Goal: Task Accomplishment & Management: Manage account settings

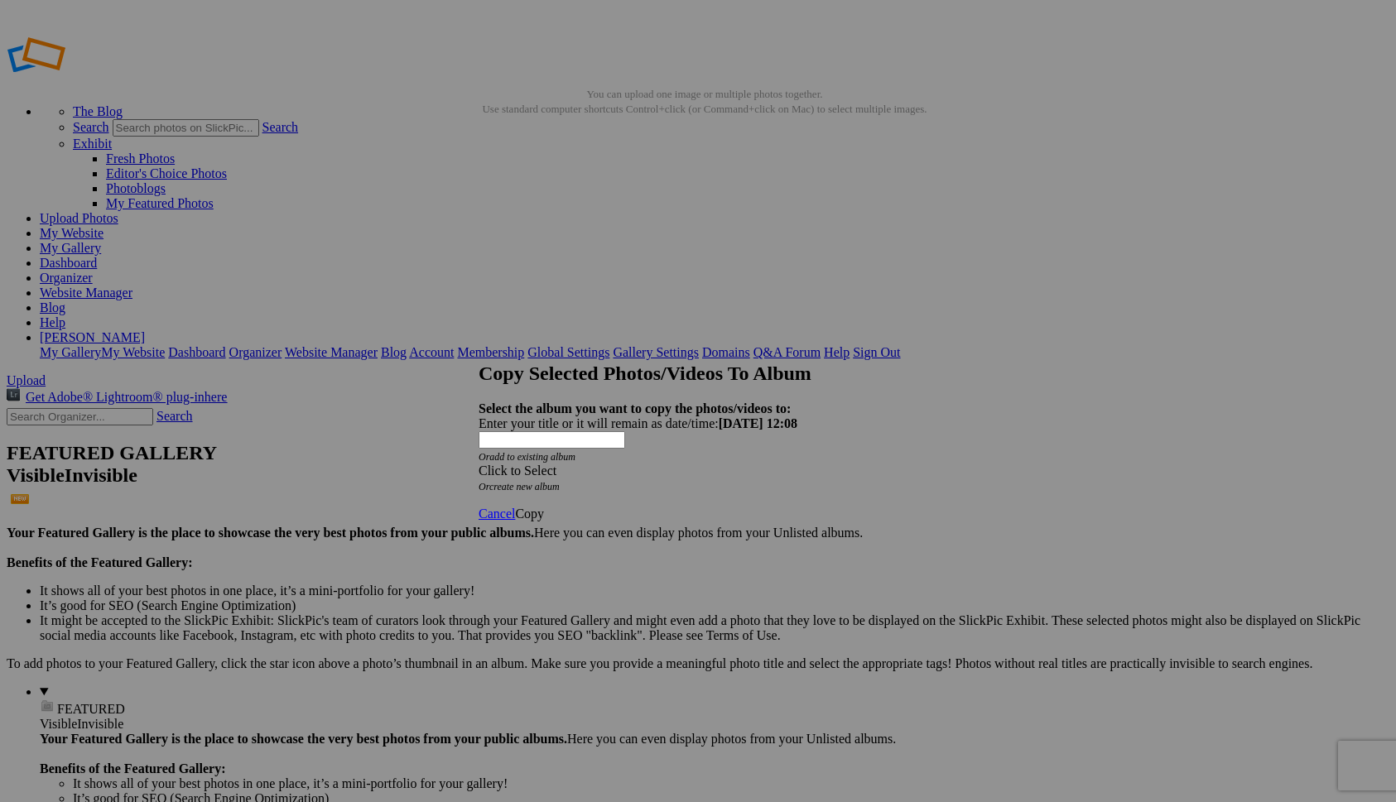
click at [666, 464] on div "Click to Select" at bounding box center [698, 471] width 439 height 15
click at [606, 457] on link "Homepage" at bounding box center [577, 450] width 57 height 14
click at [544, 507] on span "Copy" at bounding box center [529, 514] width 29 height 14
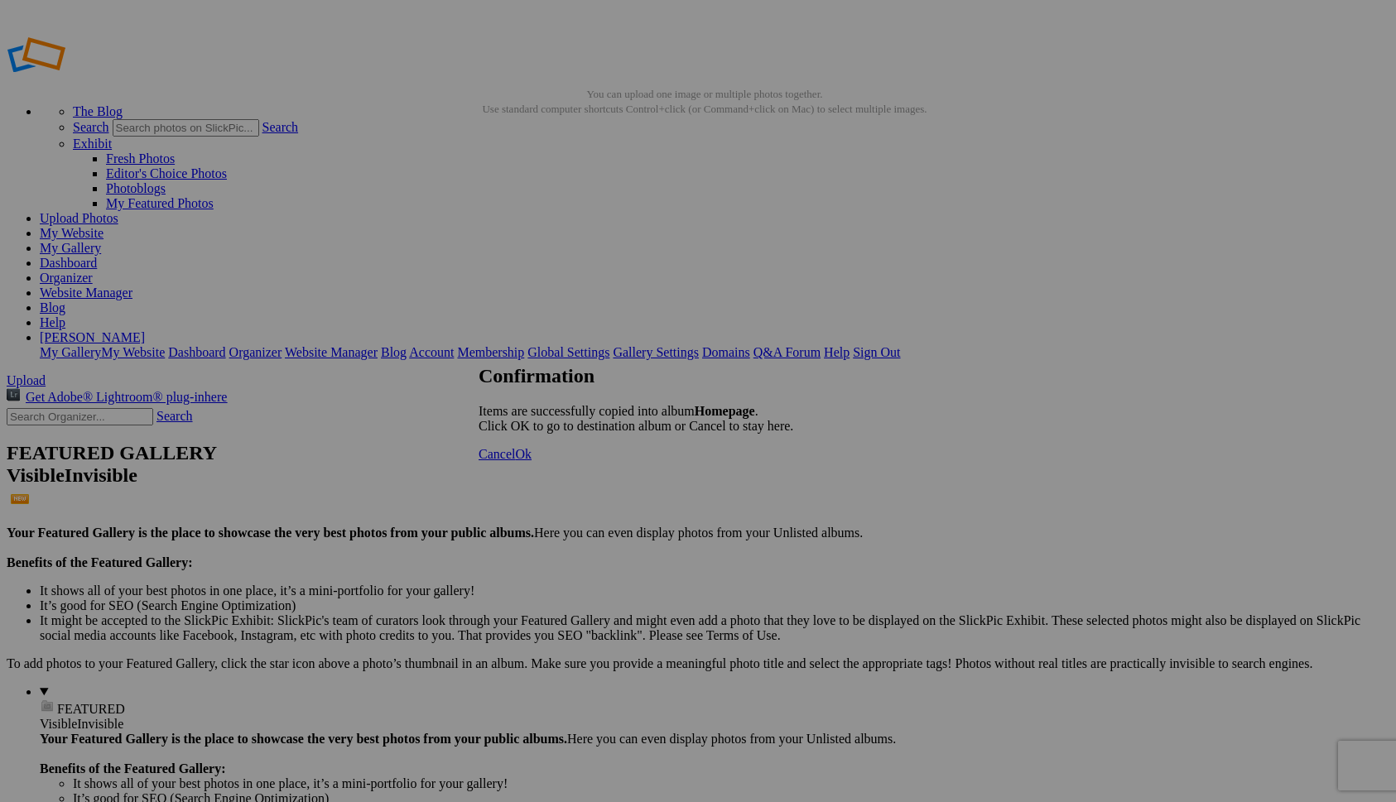
click at [515, 461] on link "Cancel" at bounding box center [497, 454] width 36 height 14
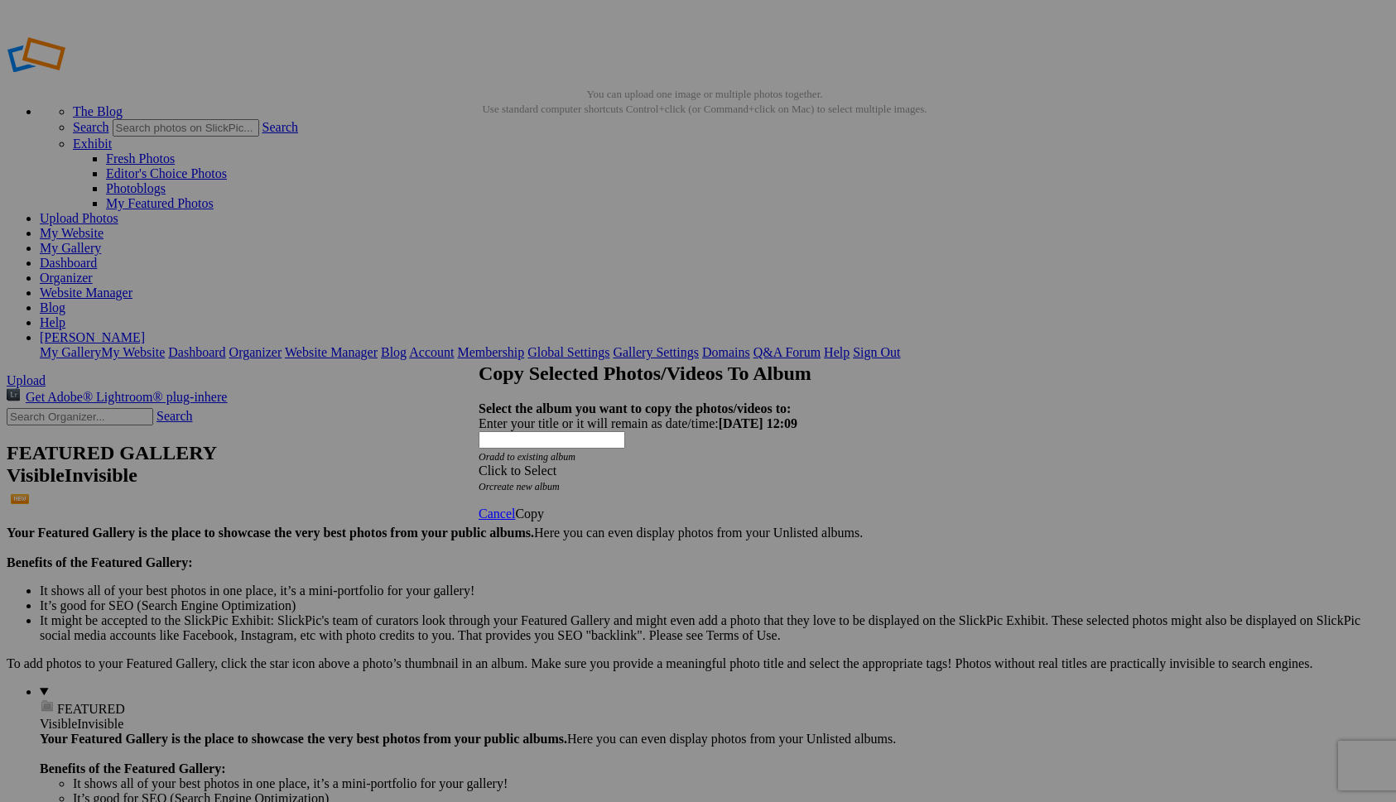
click at [556, 464] on span "Click to Select" at bounding box center [518, 471] width 78 height 14
click at [561, 457] on link "Homepage" at bounding box center [577, 450] width 57 height 14
click at [544, 507] on span "Copy" at bounding box center [529, 514] width 29 height 14
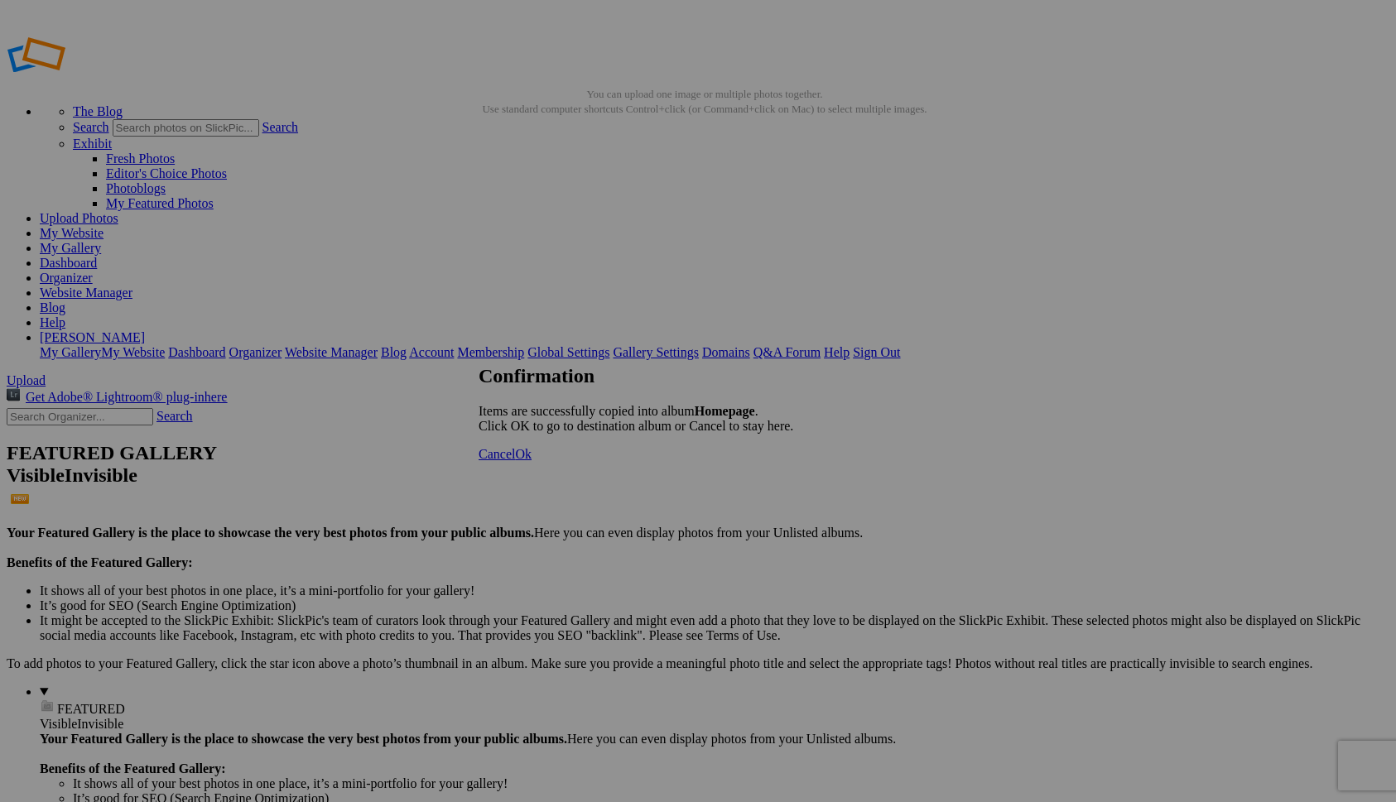
click at [532, 461] on link "Ok" at bounding box center [523, 454] width 17 height 14
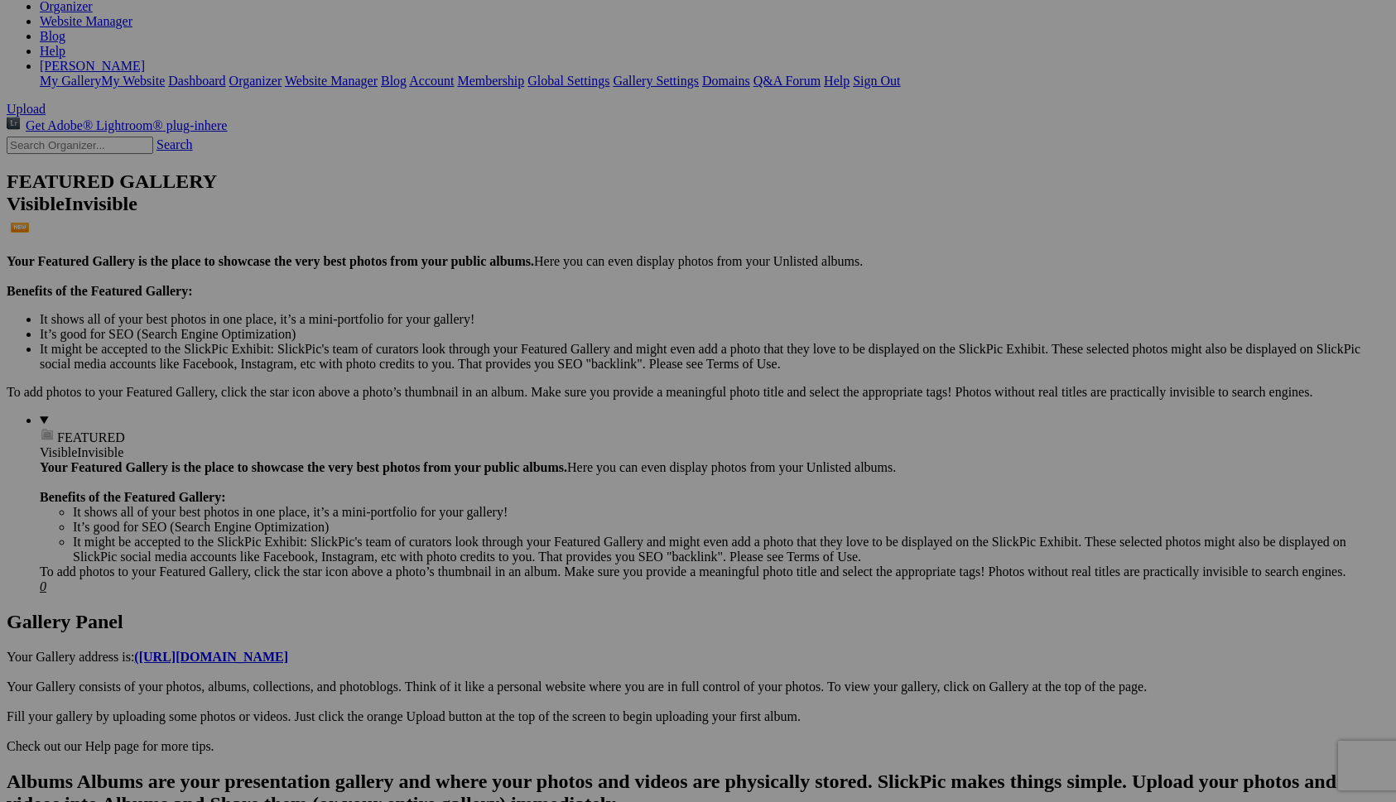
scroll to position [266, 0]
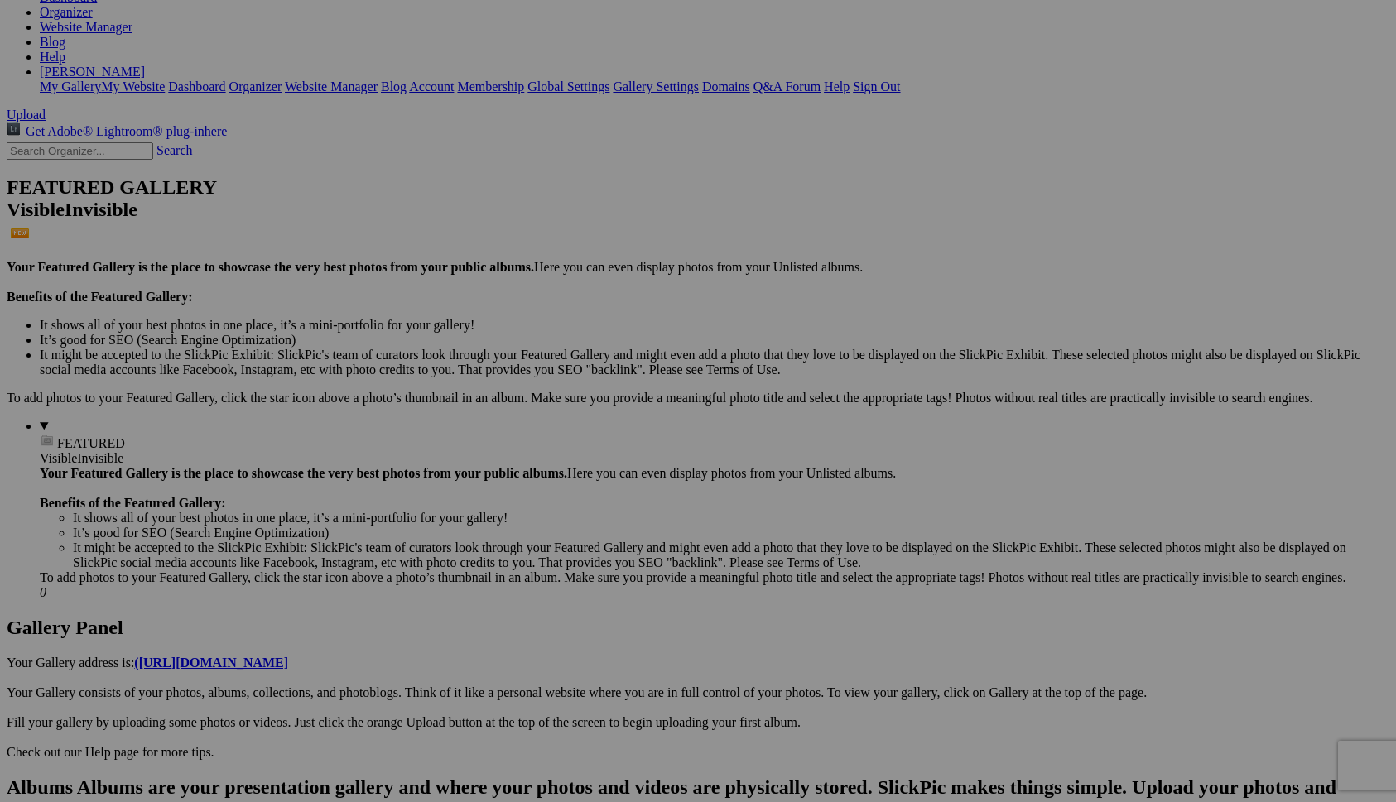
click at [588, 514] on span "Yes" at bounding box center [578, 510] width 19 height 14
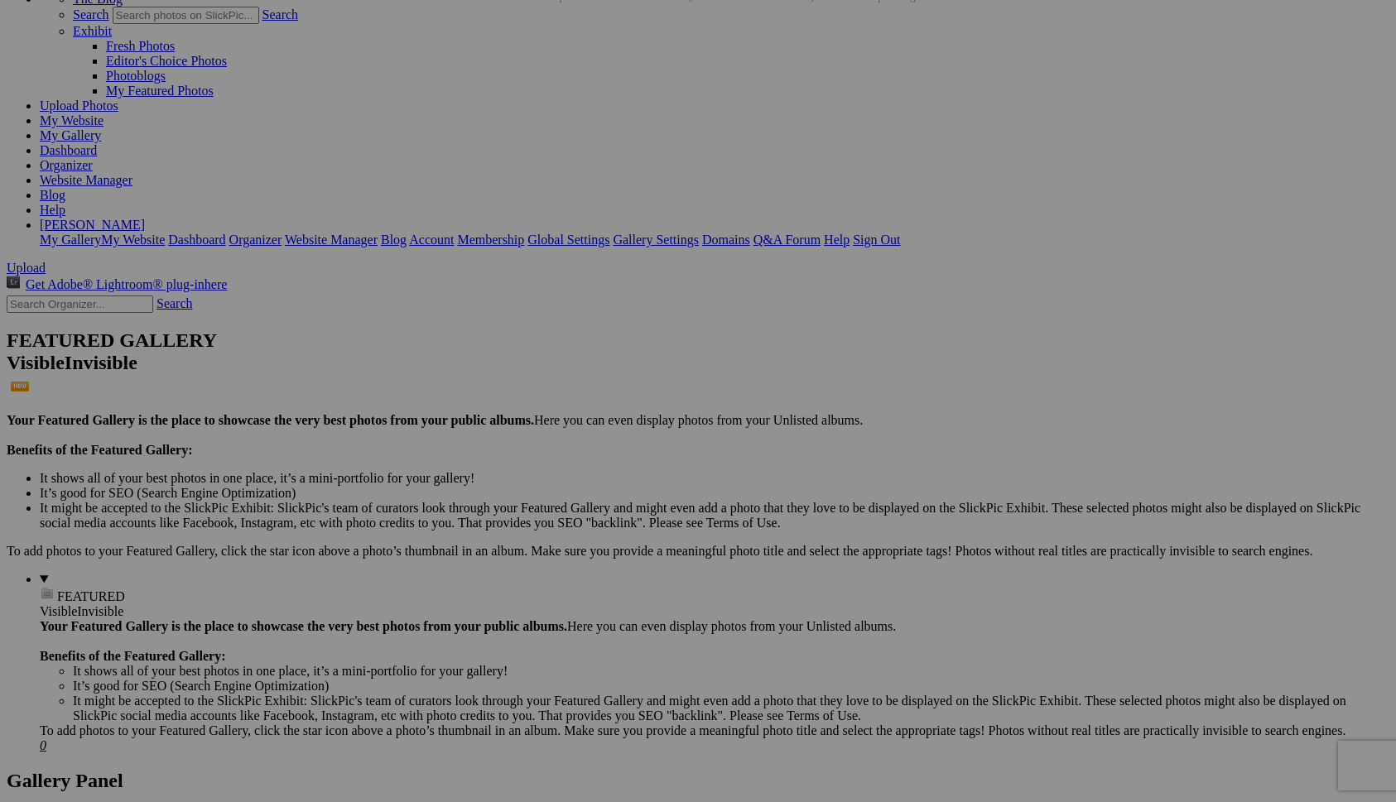
scroll to position [0, 0]
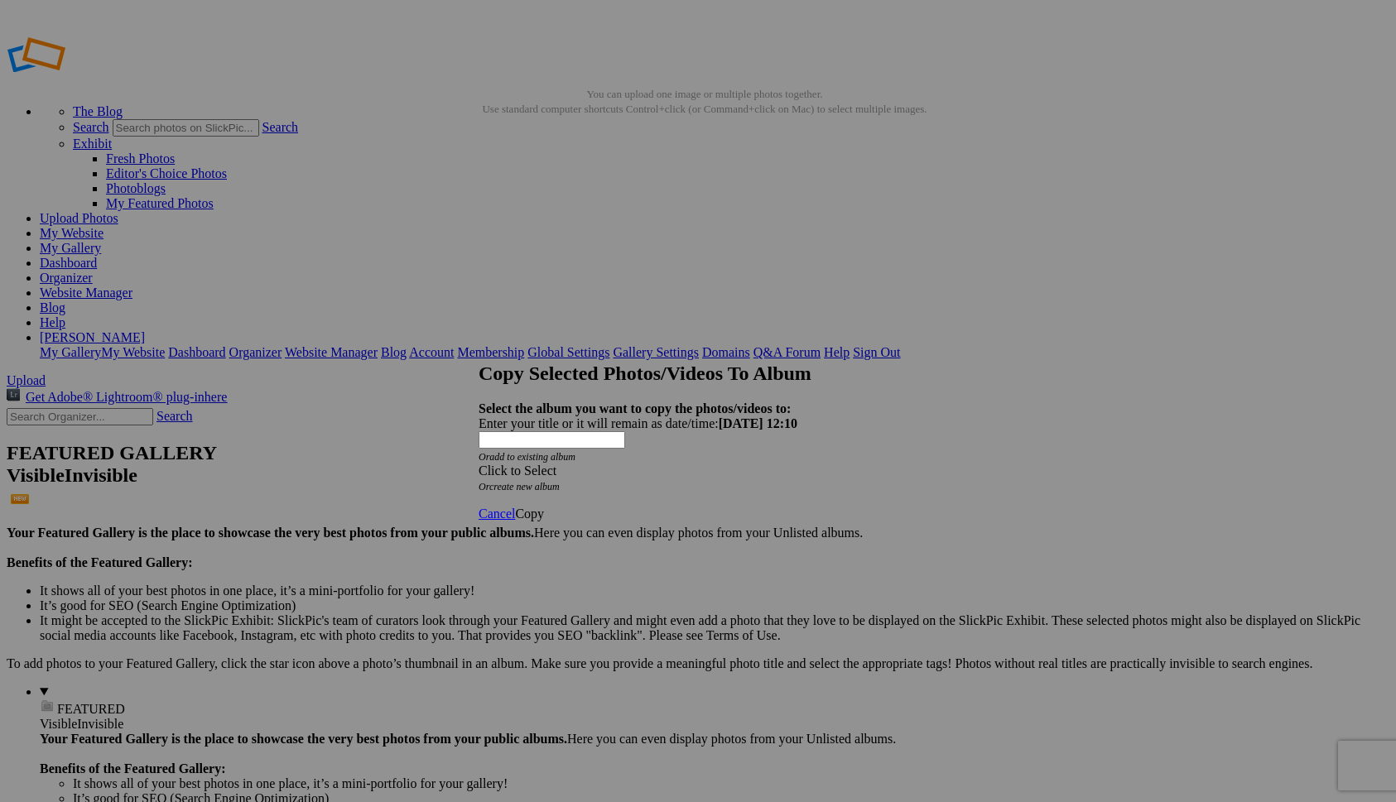
click at [695, 464] on div "Click to Select" at bounding box center [698, 471] width 439 height 15
click at [606, 457] on link "Homepage" at bounding box center [577, 450] width 57 height 14
click at [544, 507] on span "Copy" at bounding box center [529, 514] width 29 height 14
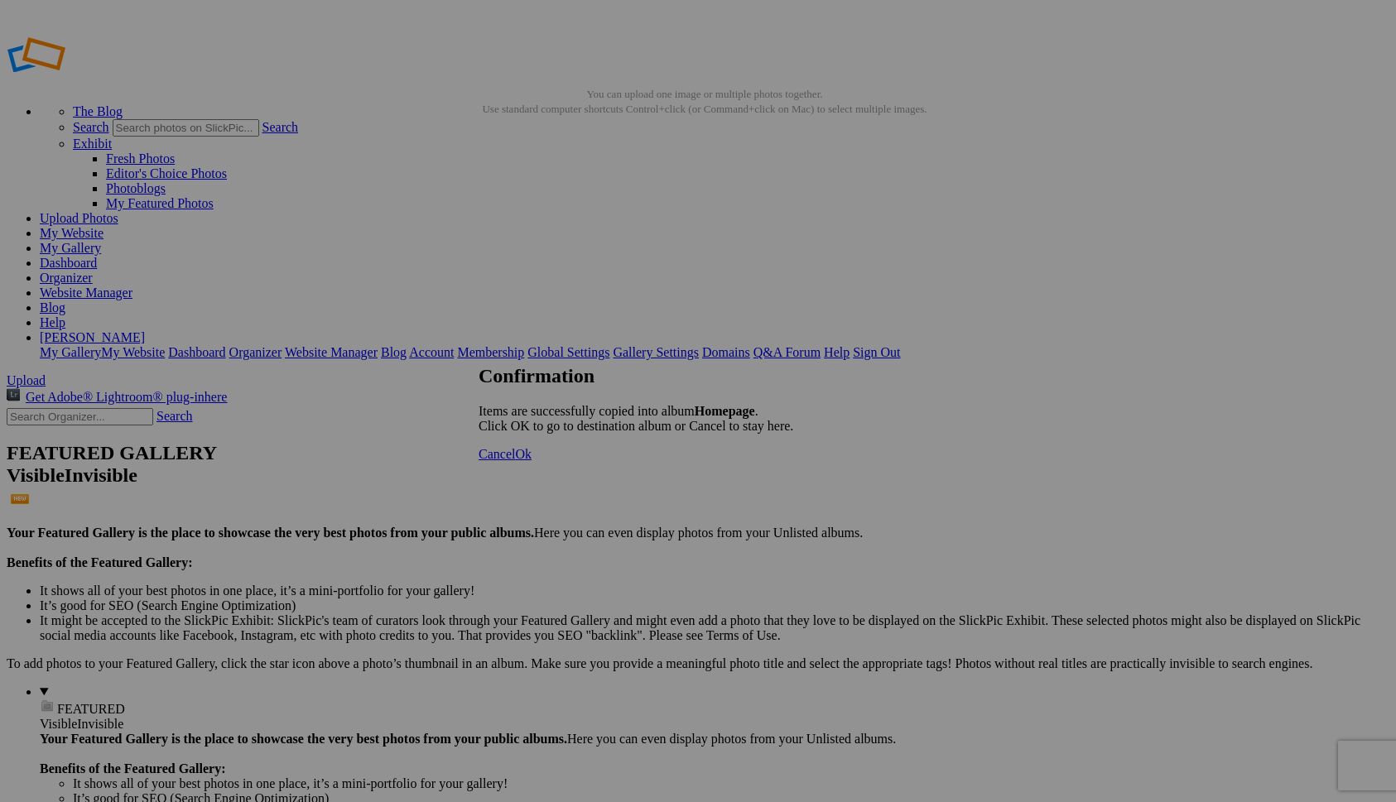
click at [532, 461] on span "Ok" at bounding box center [523, 454] width 17 height 14
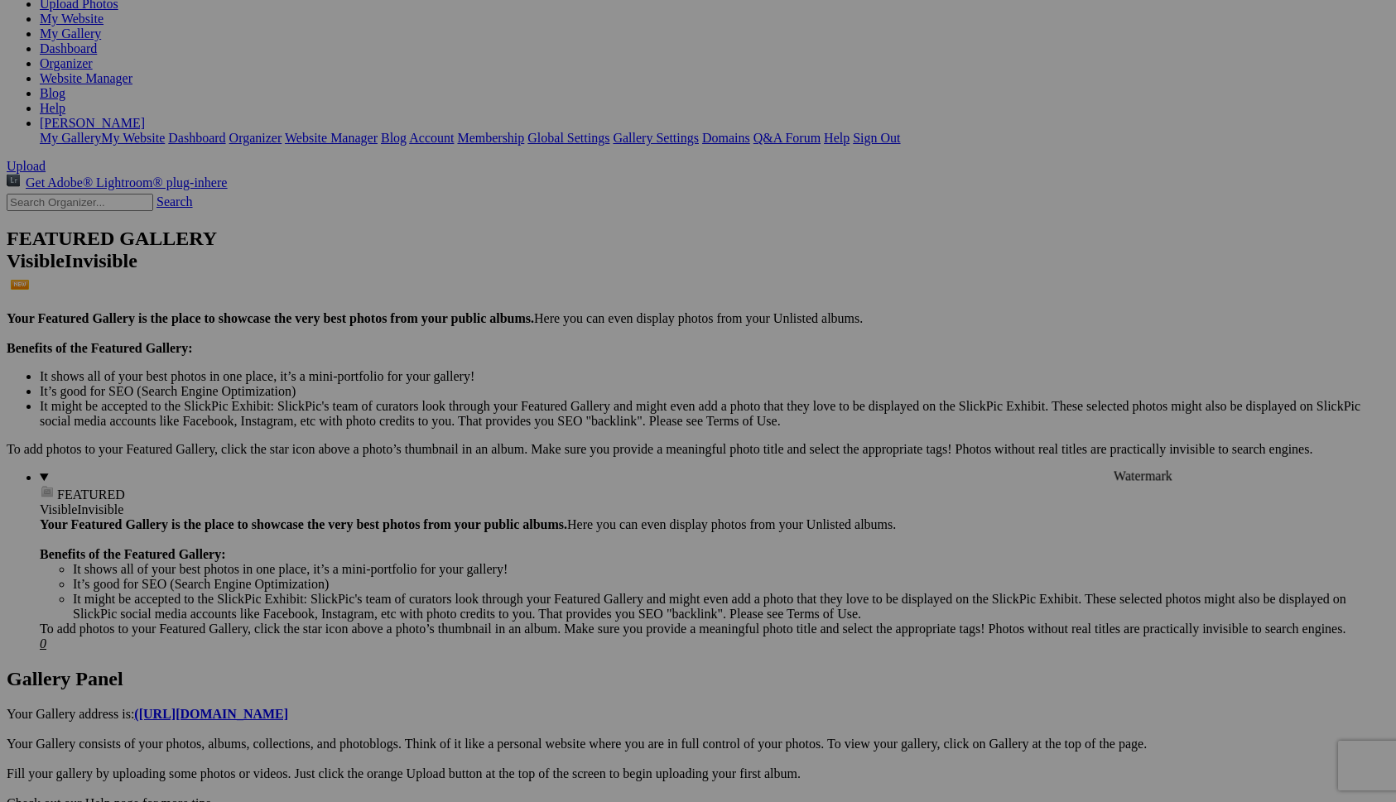
scroll to position [207, 0]
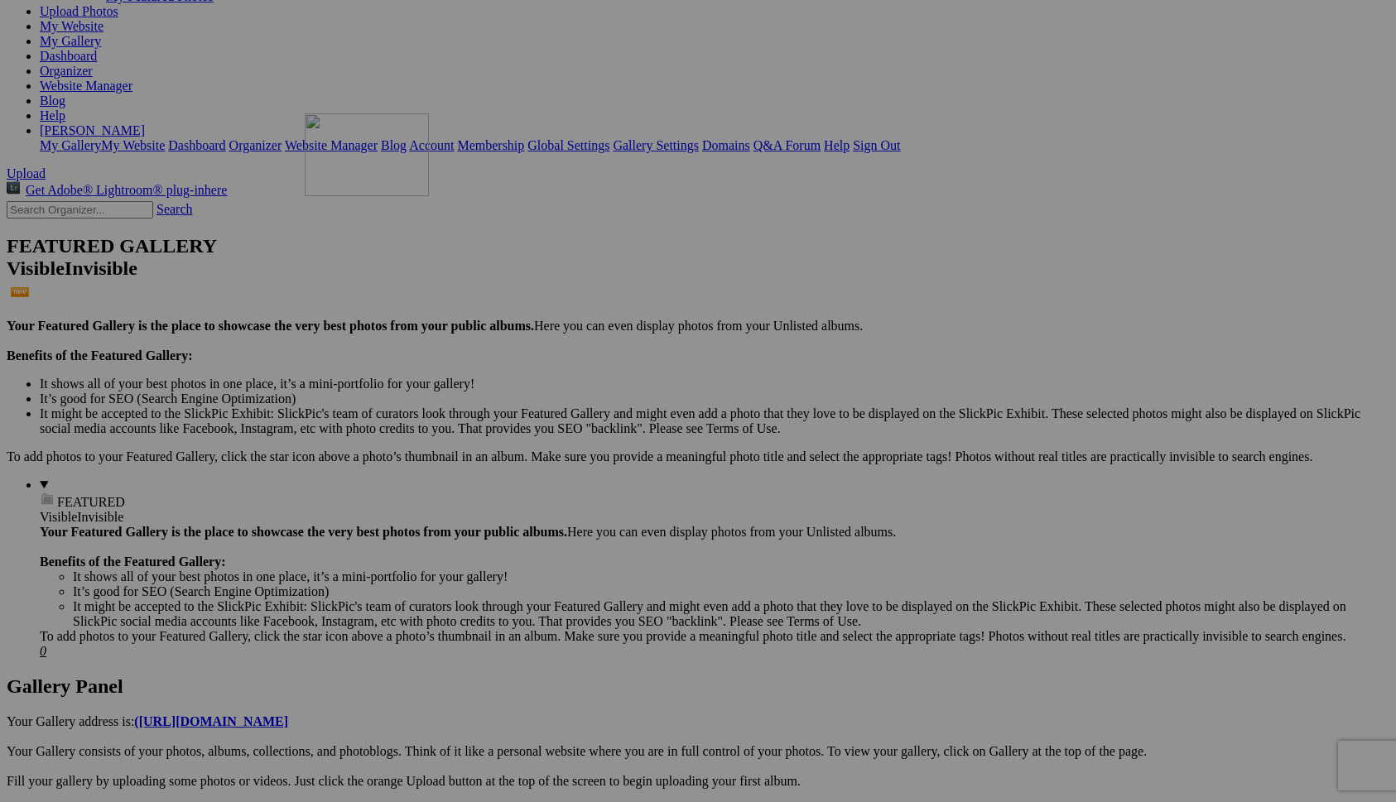
drag, startPoint x: 1065, startPoint y: 712, endPoint x: 543, endPoint y: 255, distance: 693.6
drag, startPoint x: 1206, startPoint y: 686, endPoint x: 705, endPoint y: 281, distance: 644.2
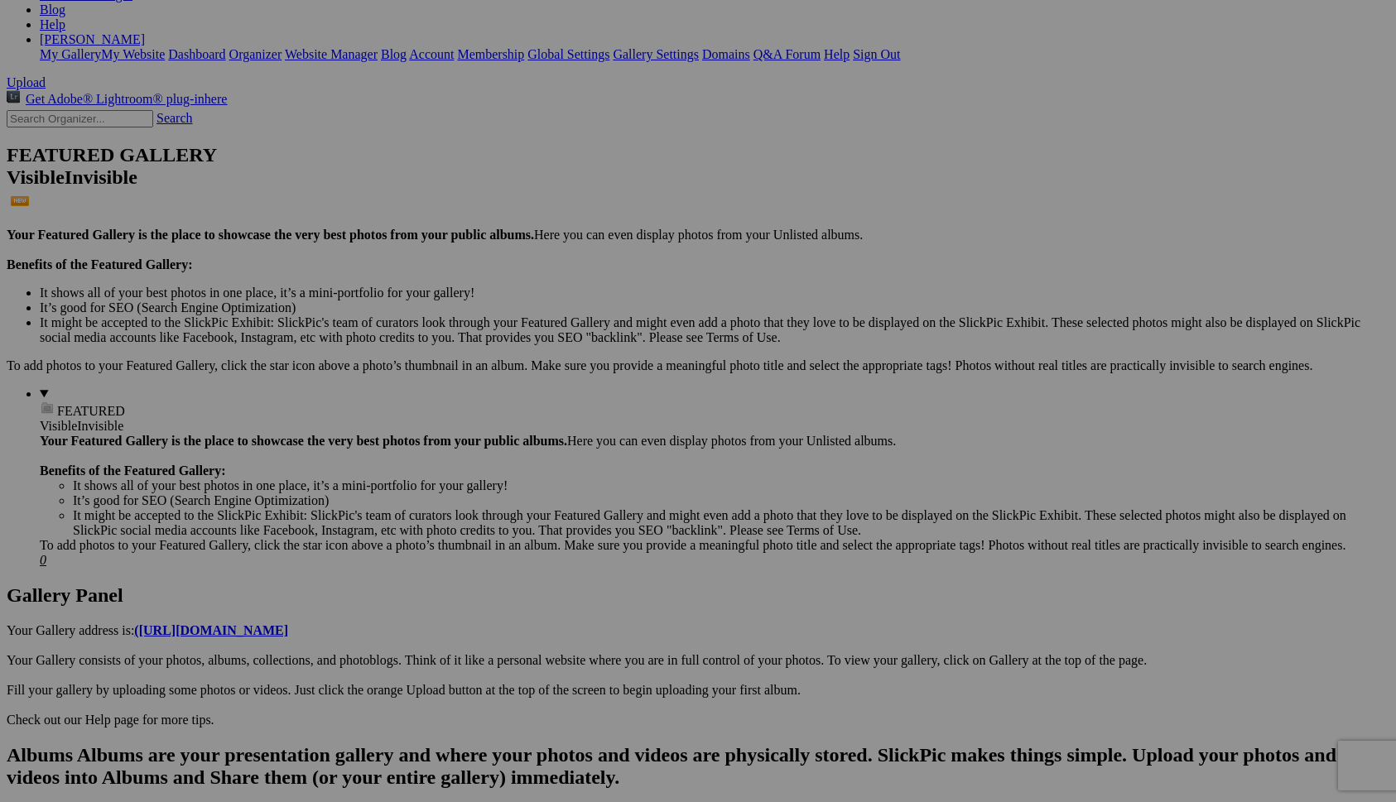
scroll to position [319, 0]
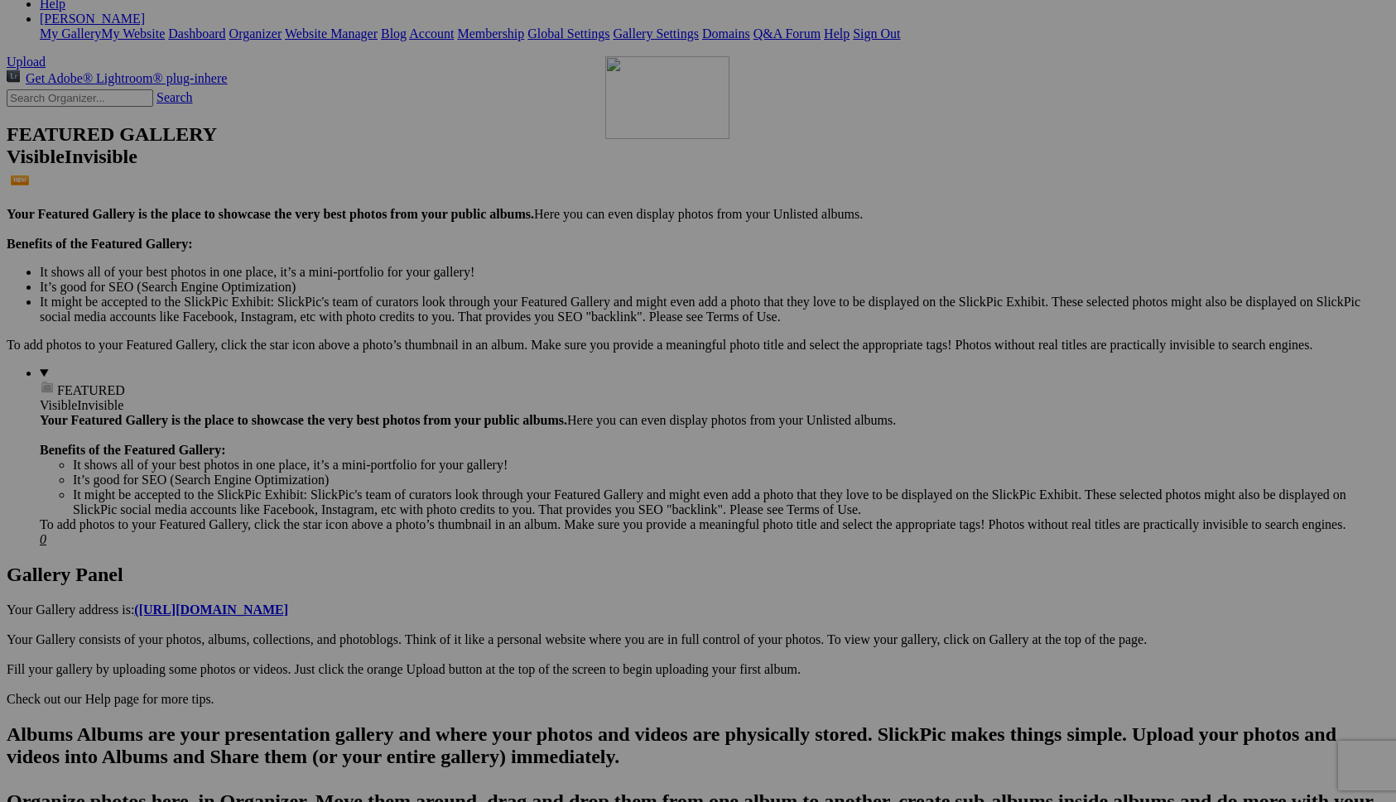
drag, startPoint x: 496, startPoint y: 800, endPoint x: 839, endPoint y: 205, distance: 686.3
drag, startPoint x: 449, startPoint y: 797, endPoint x: 430, endPoint y: 195, distance: 601.5
drag, startPoint x: 461, startPoint y: 572, endPoint x: 422, endPoint y: 744, distance: 175.8
drag, startPoint x: 744, startPoint y: 595, endPoint x: 272, endPoint y: 742, distance: 493.7
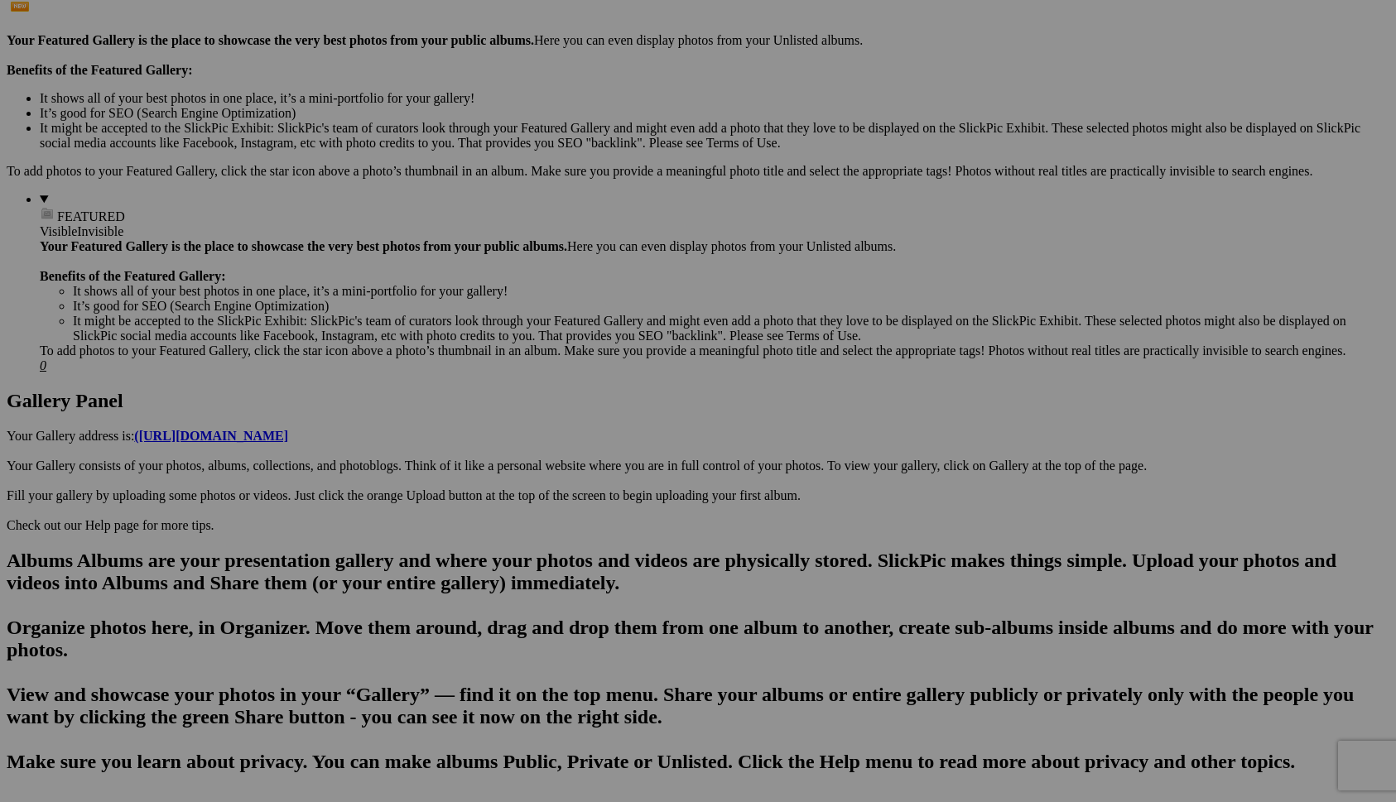
scroll to position [501, 0]
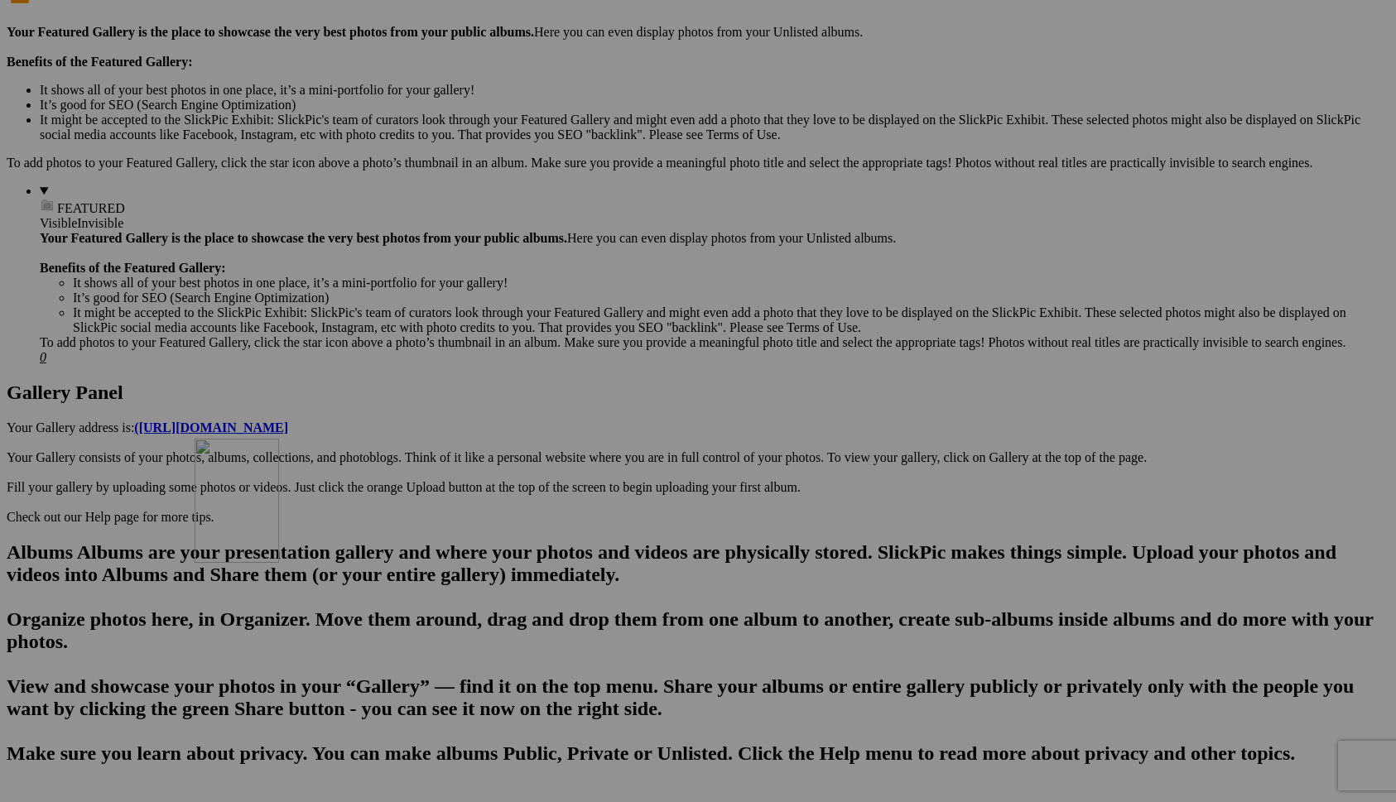
drag, startPoint x: 916, startPoint y: 392, endPoint x: 436, endPoint y: 581, distance: 516.1
drag, startPoint x: 586, startPoint y: 398, endPoint x: 1044, endPoint y: 391, distance: 458.0
drag, startPoint x: 448, startPoint y: 397, endPoint x: 788, endPoint y: 364, distance: 342.0
drag, startPoint x: 1187, startPoint y: 184, endPoint x: 590, endPoint y: 382, distance: 629.0
drag, startPoint x: 309, startPoint y: 415, endPoint x: 435, endPoint y: 566, distance: 197.0
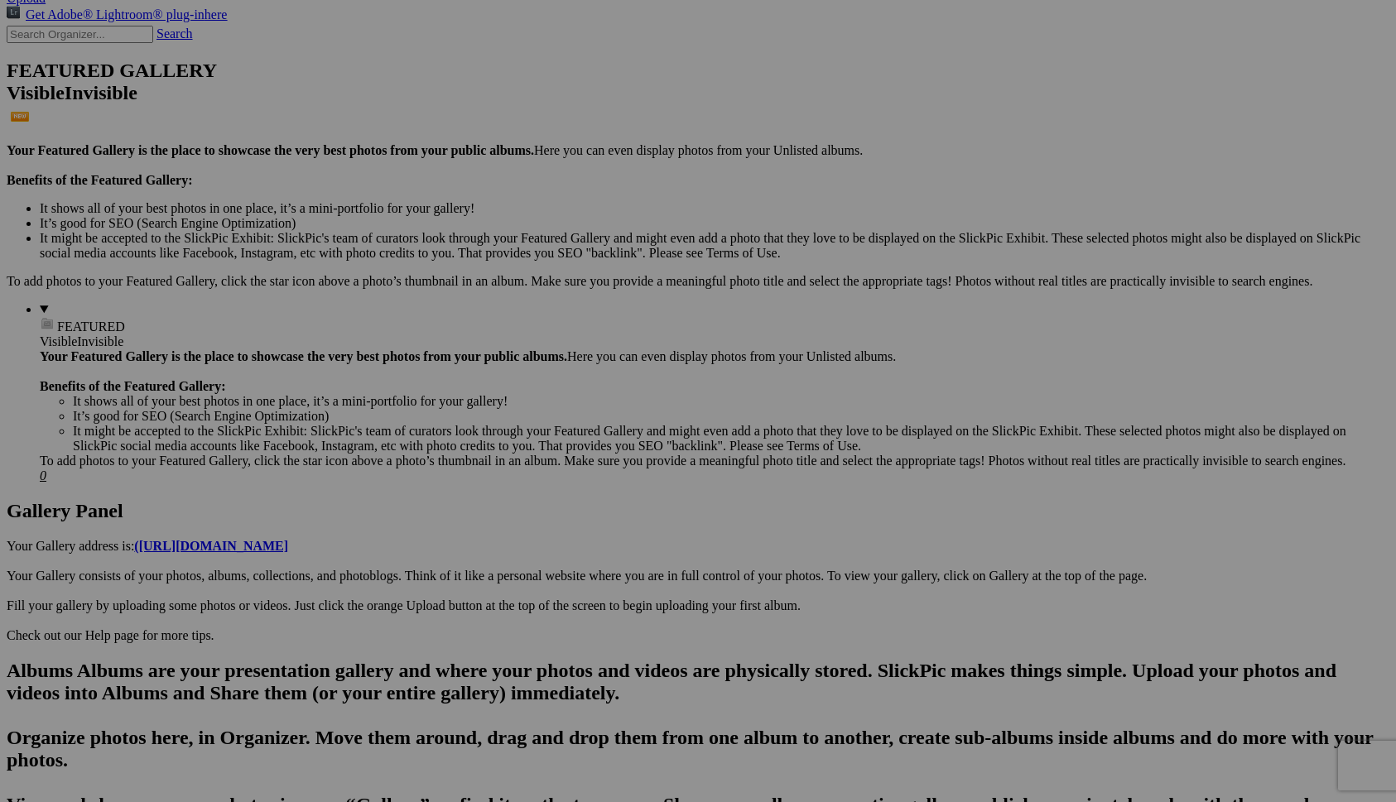
scroll to position [378, 0]
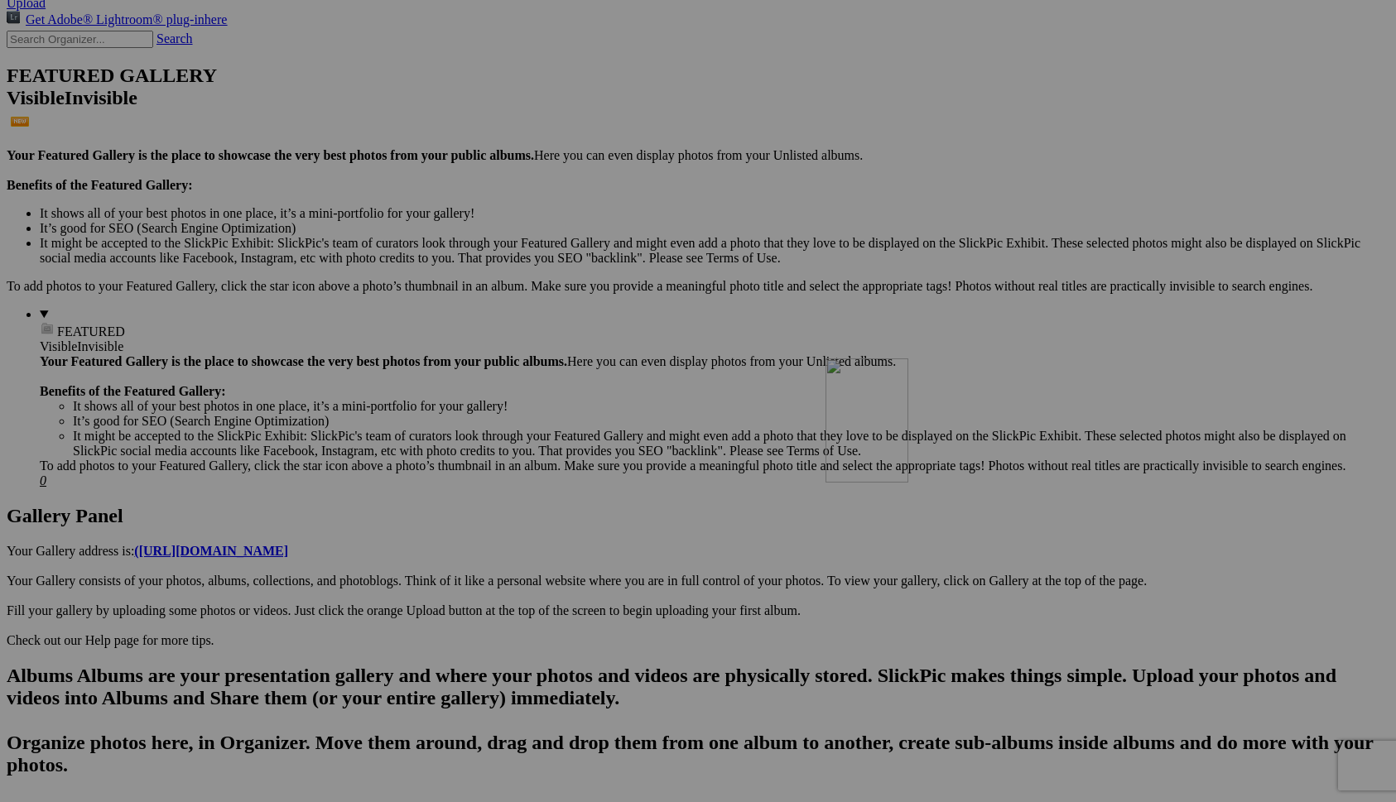
drag, startPoint x: 916, startPoint y: 311, endPoint x: 1064, endPoint y: 503, distance: 243.3
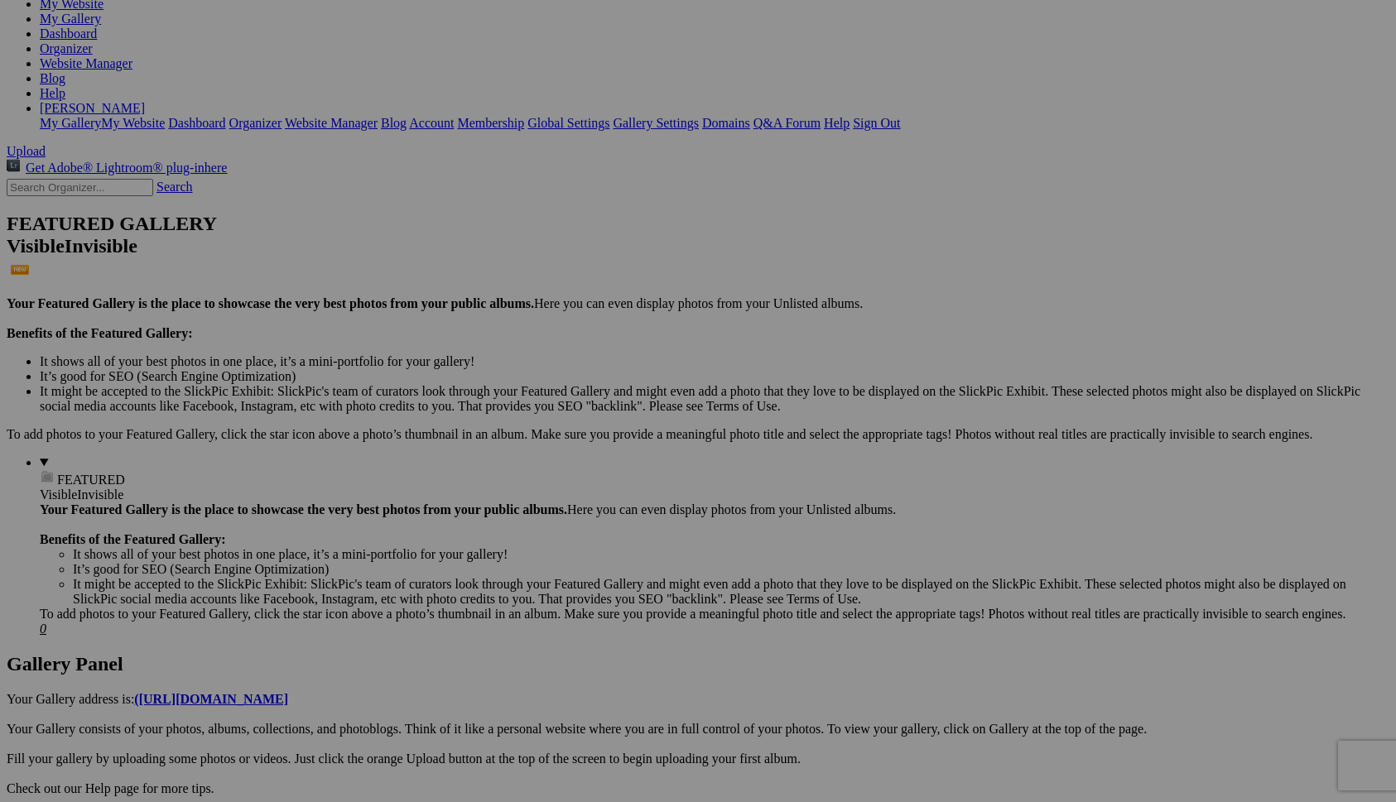
scroll to position [209, 0]
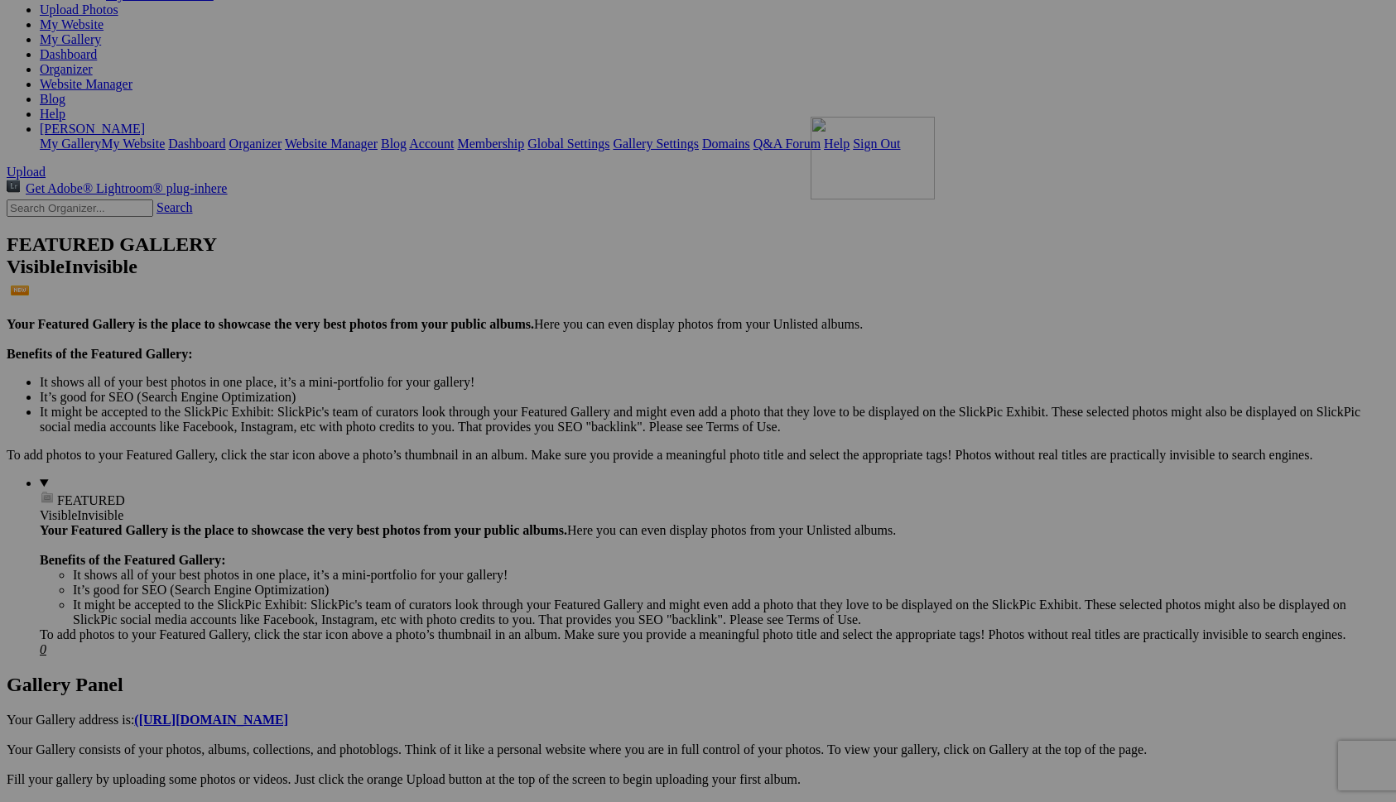
drag, startPoint x: 912, startPoint y: 502, endPoint x: 1049, endPoint y: 261, distance: 277.4
click at [588, 510] on span "Yes" at bounding box center [578, 510] width 19 height 14
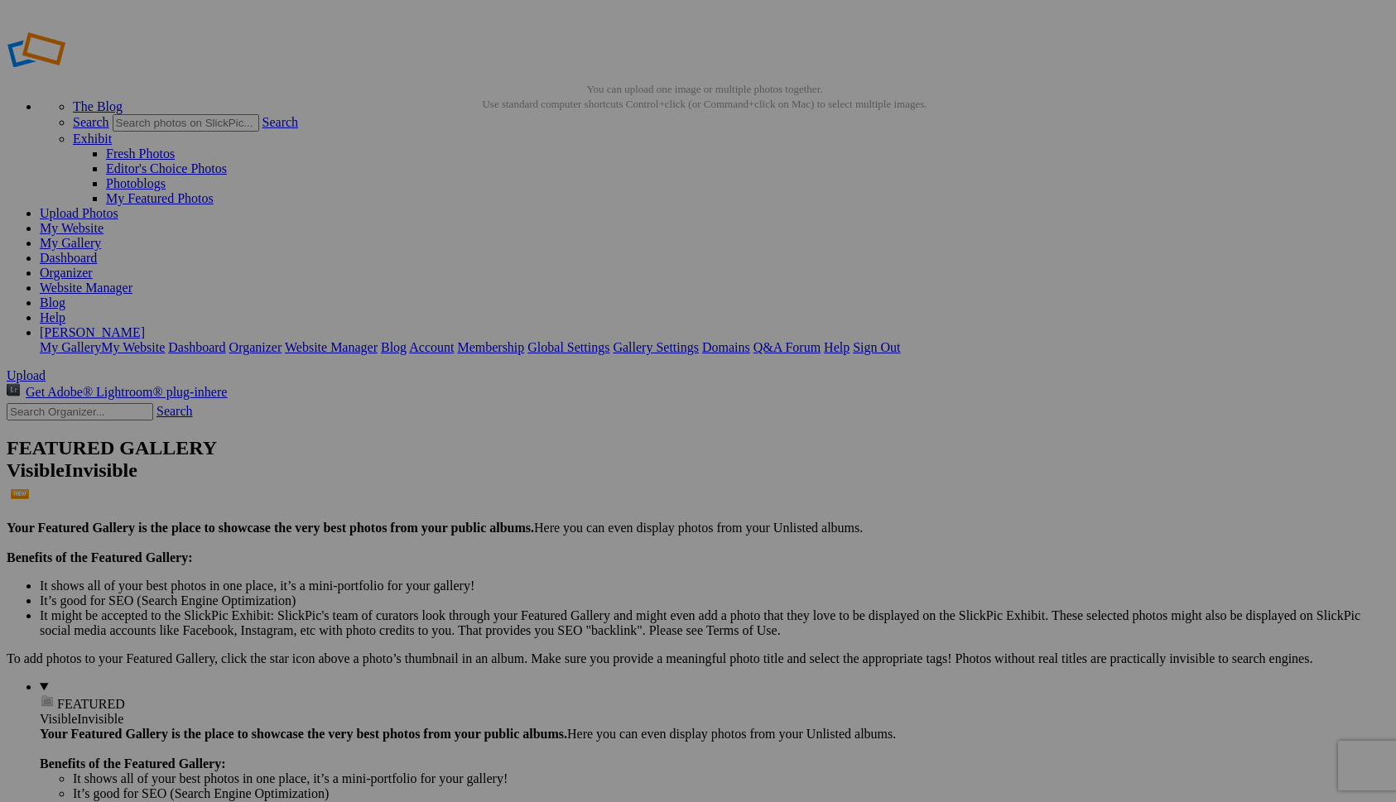
scroll to position [0, 0]
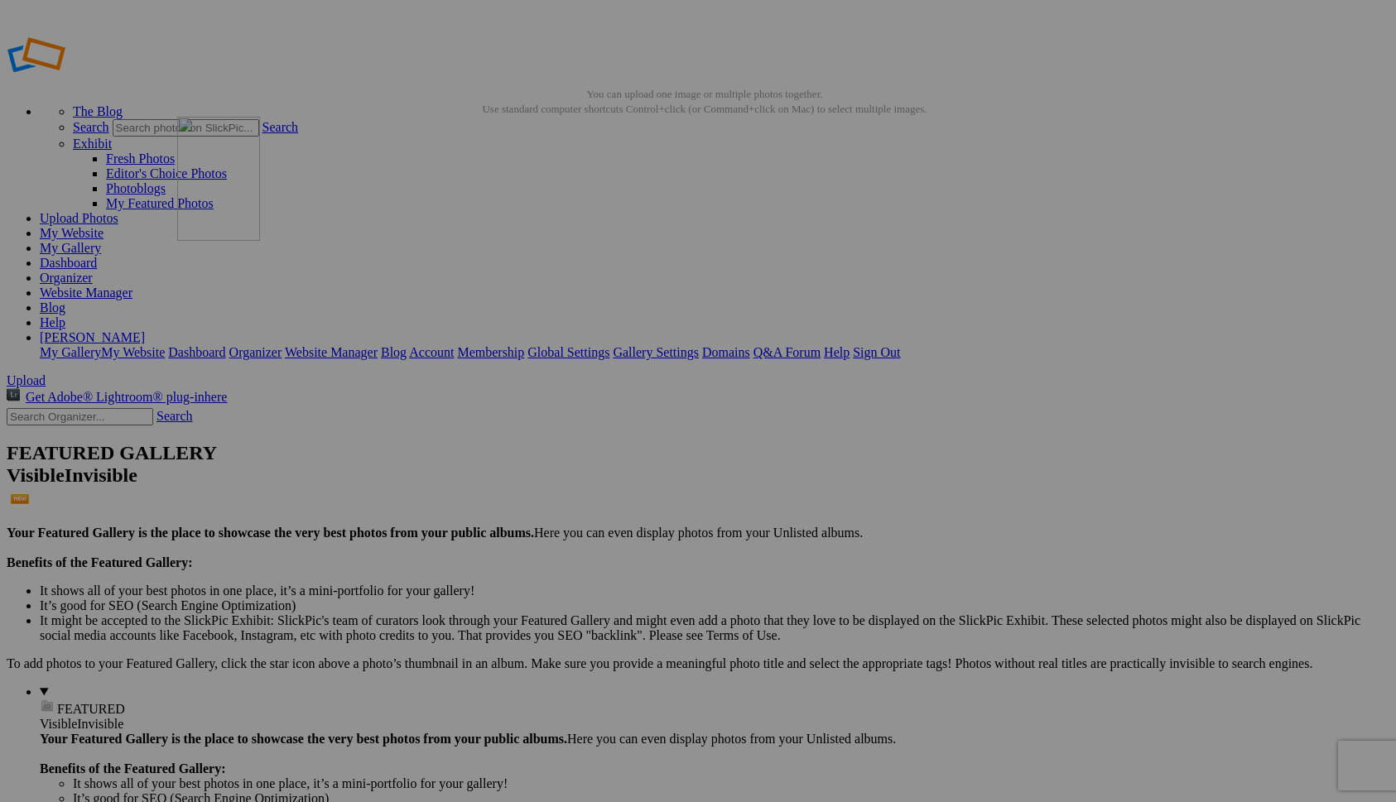
drag, startPoint x: 313, startPoint y: 479, endPoint x: 416, endPoint y: 219, distance: 279.6
drag, startPoint x: 928, startPoint y: 242, endPoint x: 874, endPoint y: 210, distance: 63.1
drag, startPoint x: 1050, startPoint y: 459, endPoint x: 1009, endPoint y: 437, distance: 45.9
drag, startPoint x: 462, startPoint y: 455, endPoint x: 563, endPoint y: 232, distance: 245.4
drag, startPoint x: 472, startPoint y: 450, endPoint x: 275, endPoint y: 618, distance: 259.0
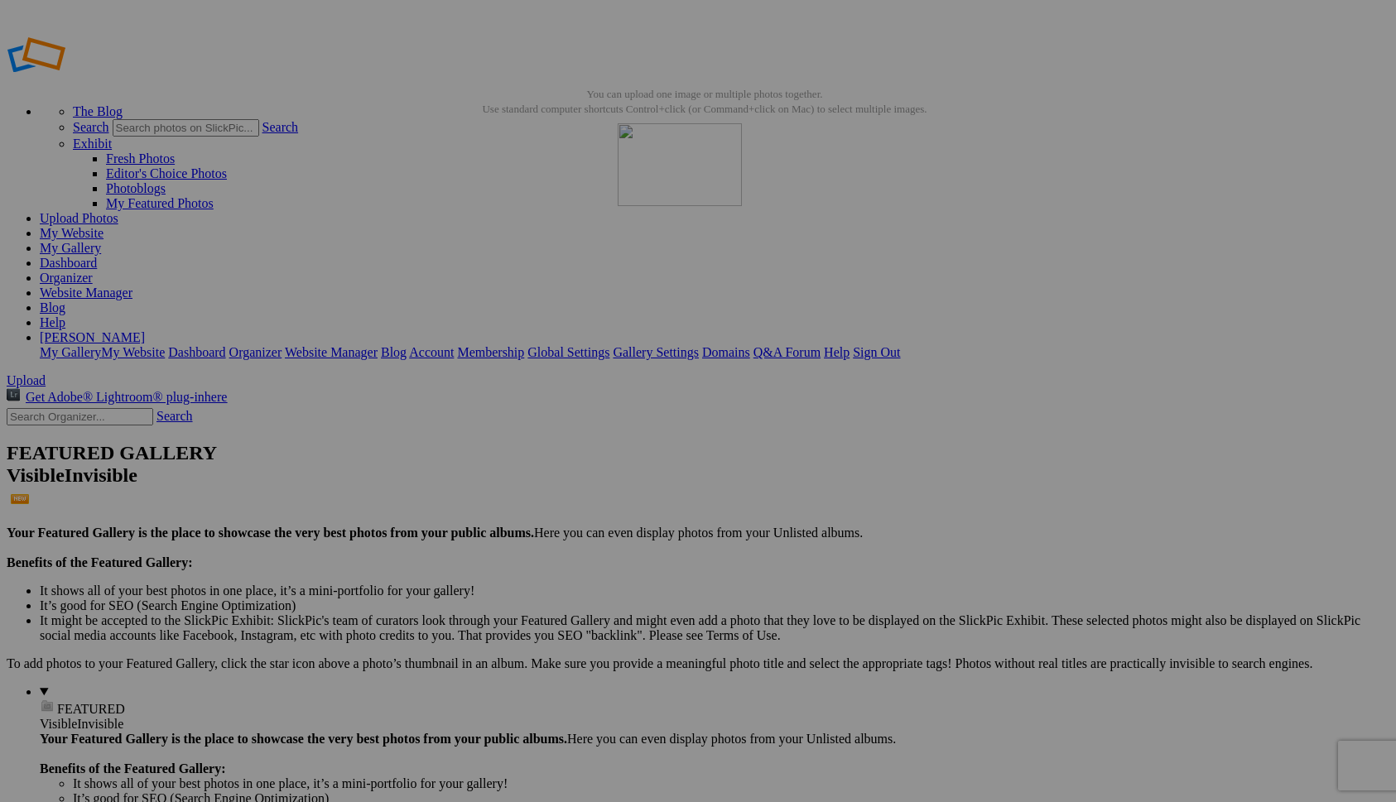
drag, startPoint x: 637, startPoint y: 458, endPoint x: 857, endPoint y: 243, distance: 308.0
drag, startPoint x: 778, startPoint y: 479, endPoint x: 1026, endPoint y: 234, distance: 349.0
drag, startPoint x: 1221, startPoint y: 243, endPoint x: 1024, endPoint y: 425, distance: 268.4
click at [132, 286] on link "Website Manager" at bounding box center [86, 293] width 93 height 14
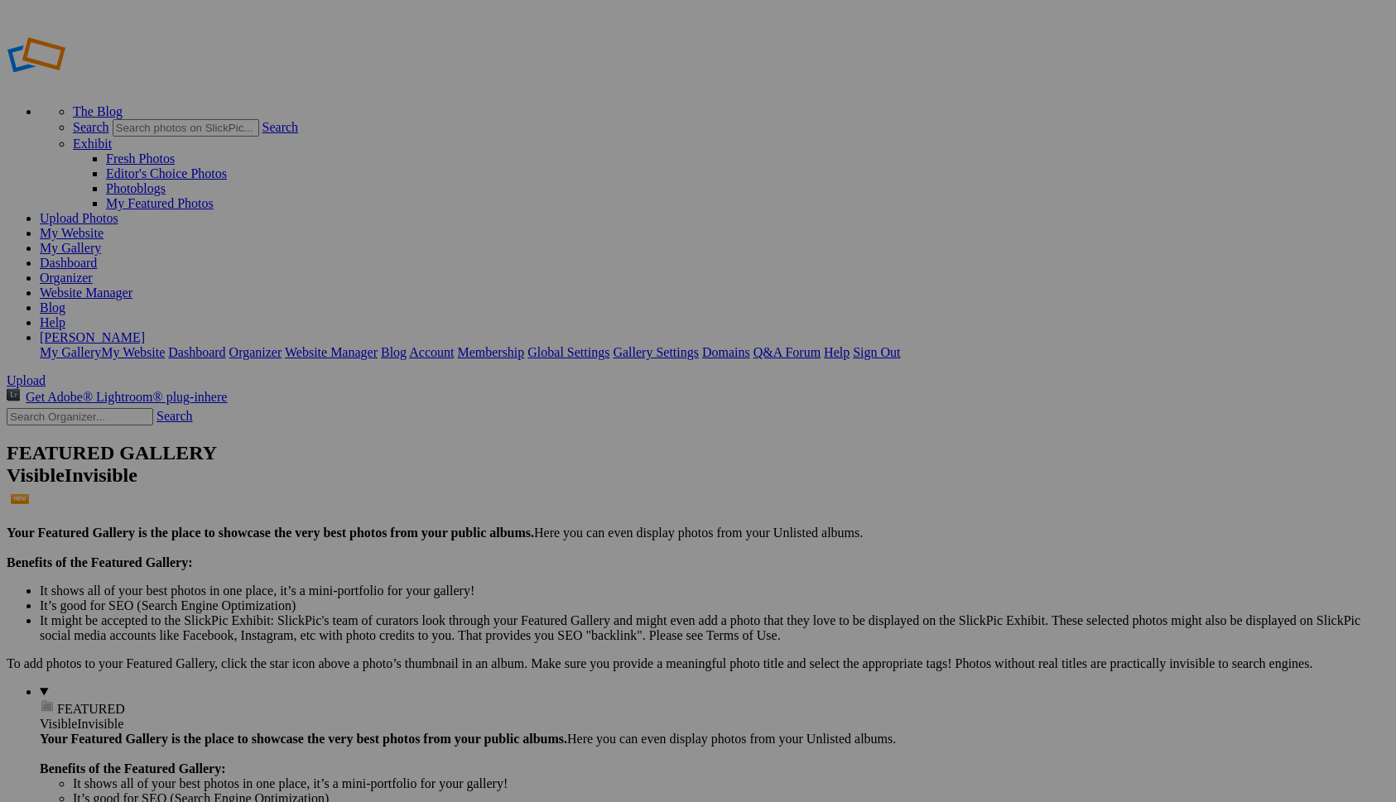
drag, startPoint x: 1061, startPoint y: 260, endPoint x: 862, endPoint y: 238, distance: 200.0
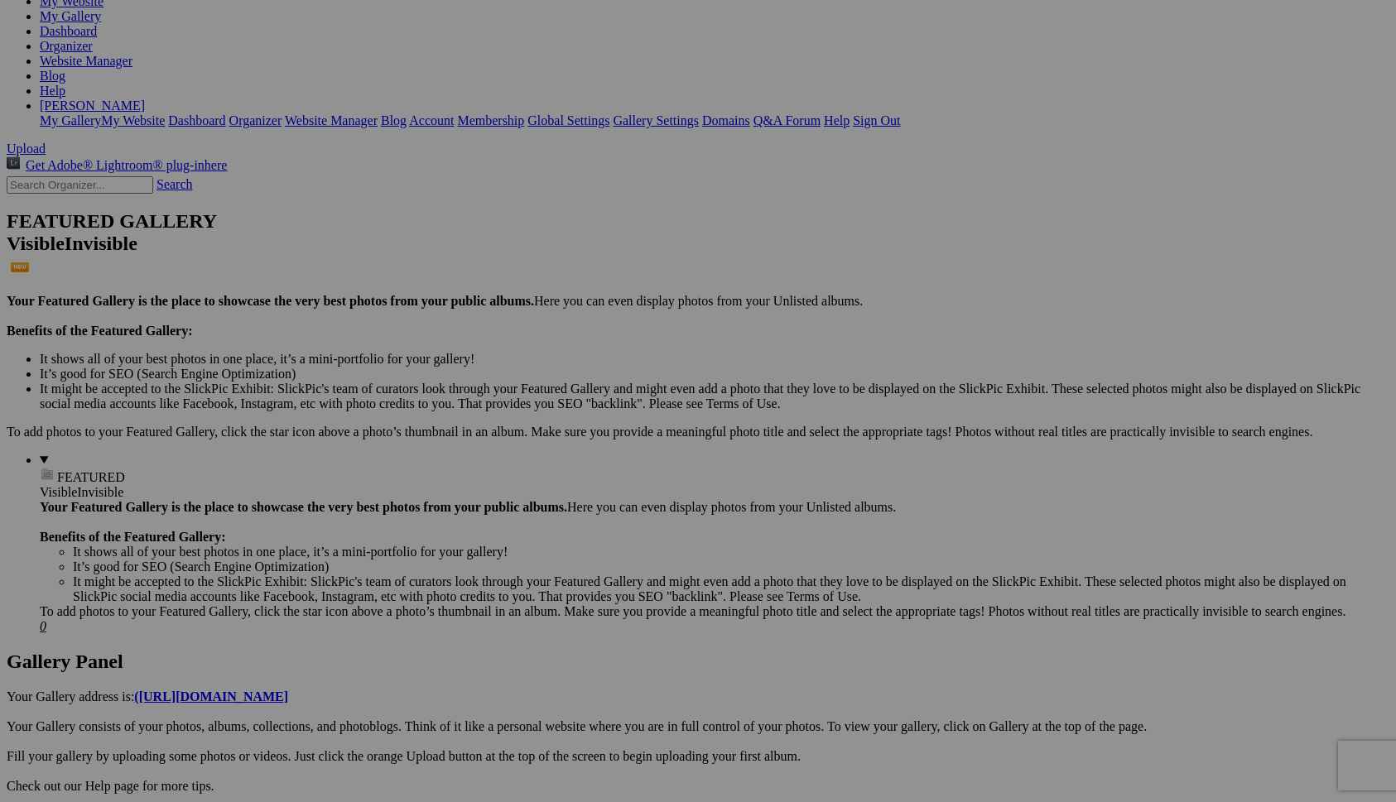
scroll to position [233, 0]
drag, startPoint x: 322, startPoint y: 236, endPoint x: 924, endPoint y: 446, distance: 637.4
drag, startPoint x: 1056, startPoint y: 457, endPoint x: 833, endPoint y: 221, distance: 324.5
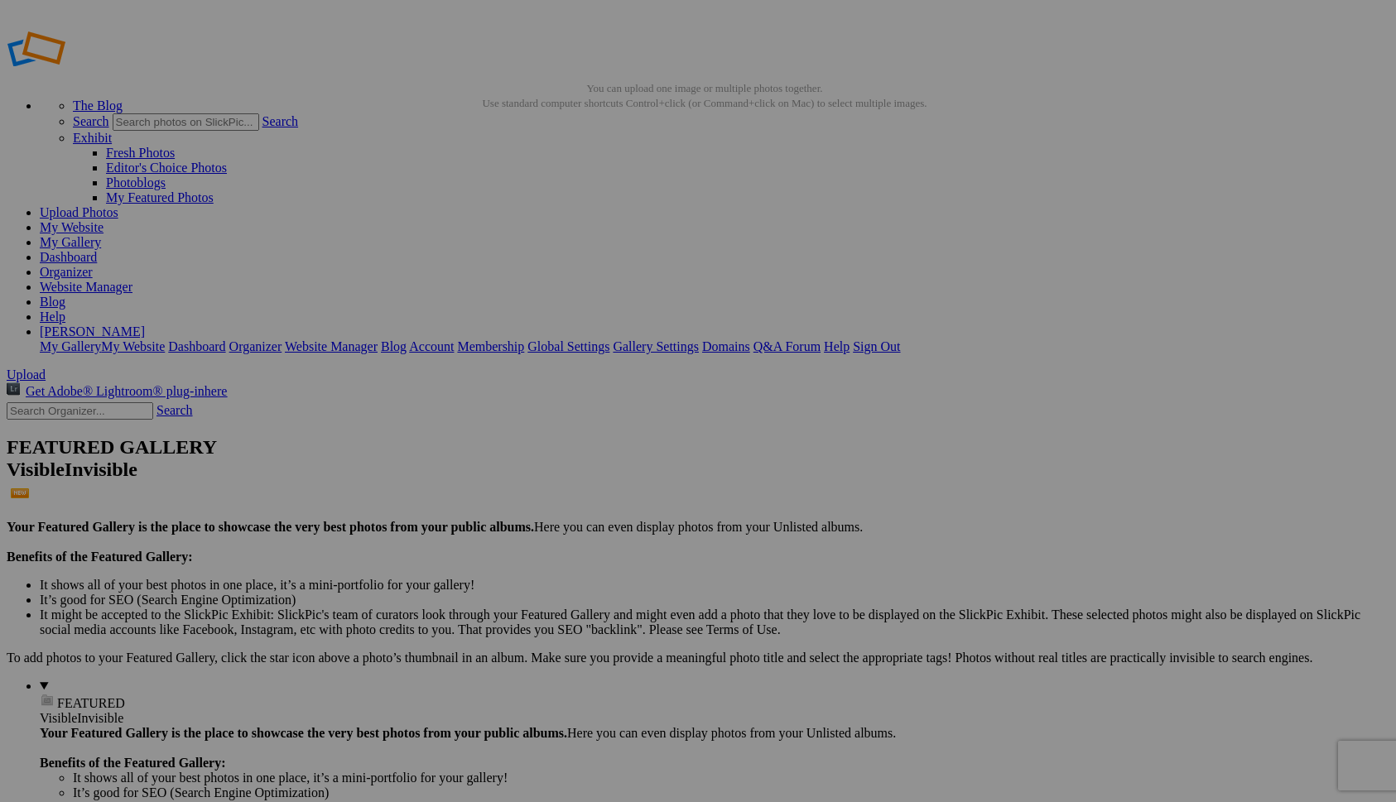
scroll to position [0, 0]
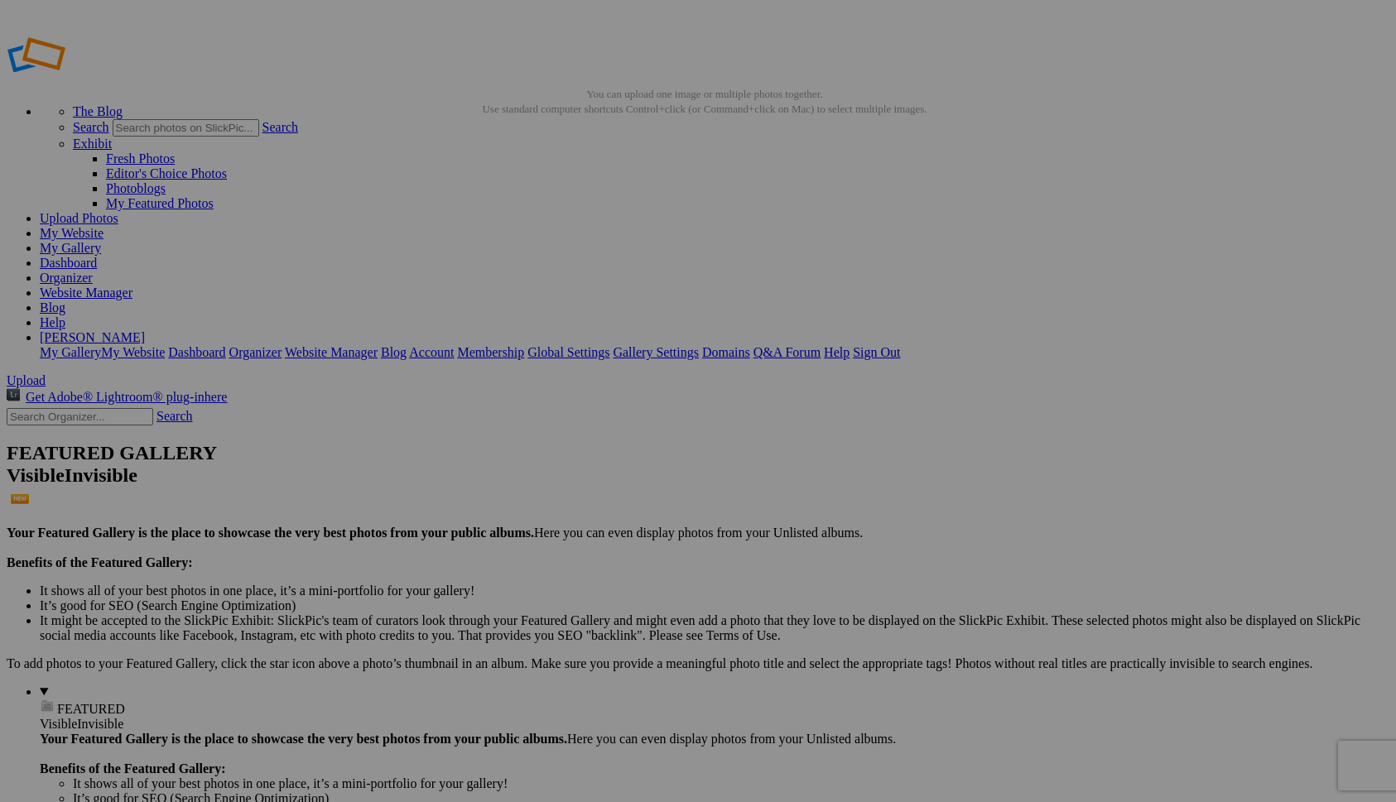
click at [132, 286] on link "Website Manager" at bounding box center [86, 293] width 93 height 14
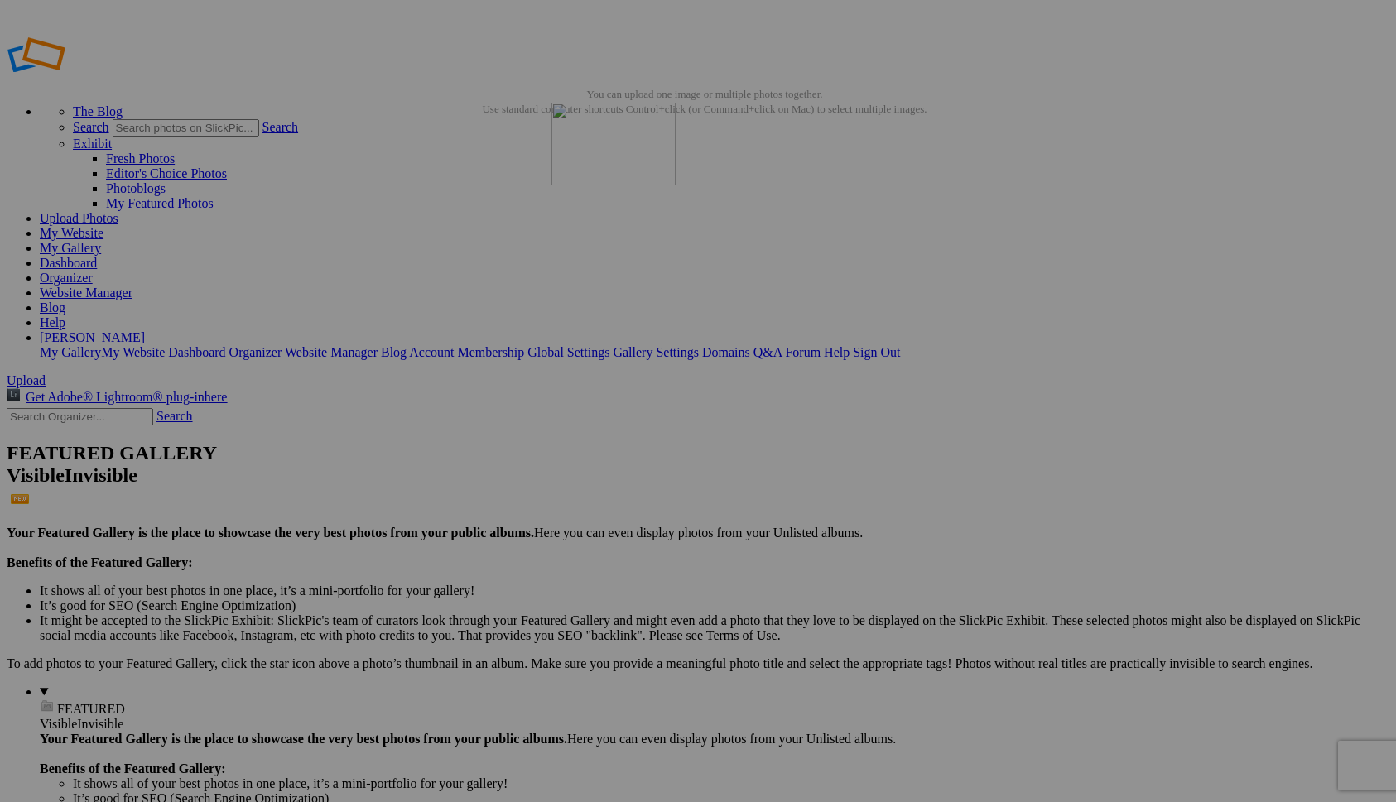
drag, startPoint x: 456, startPoint y: 254, endPoint x: 781, endPoint y: 217, distance: 326.7
drag, startPoint x: 932, startPoint y: 249, endPoint x: 706, endPoint y: 205, distance: 230.5
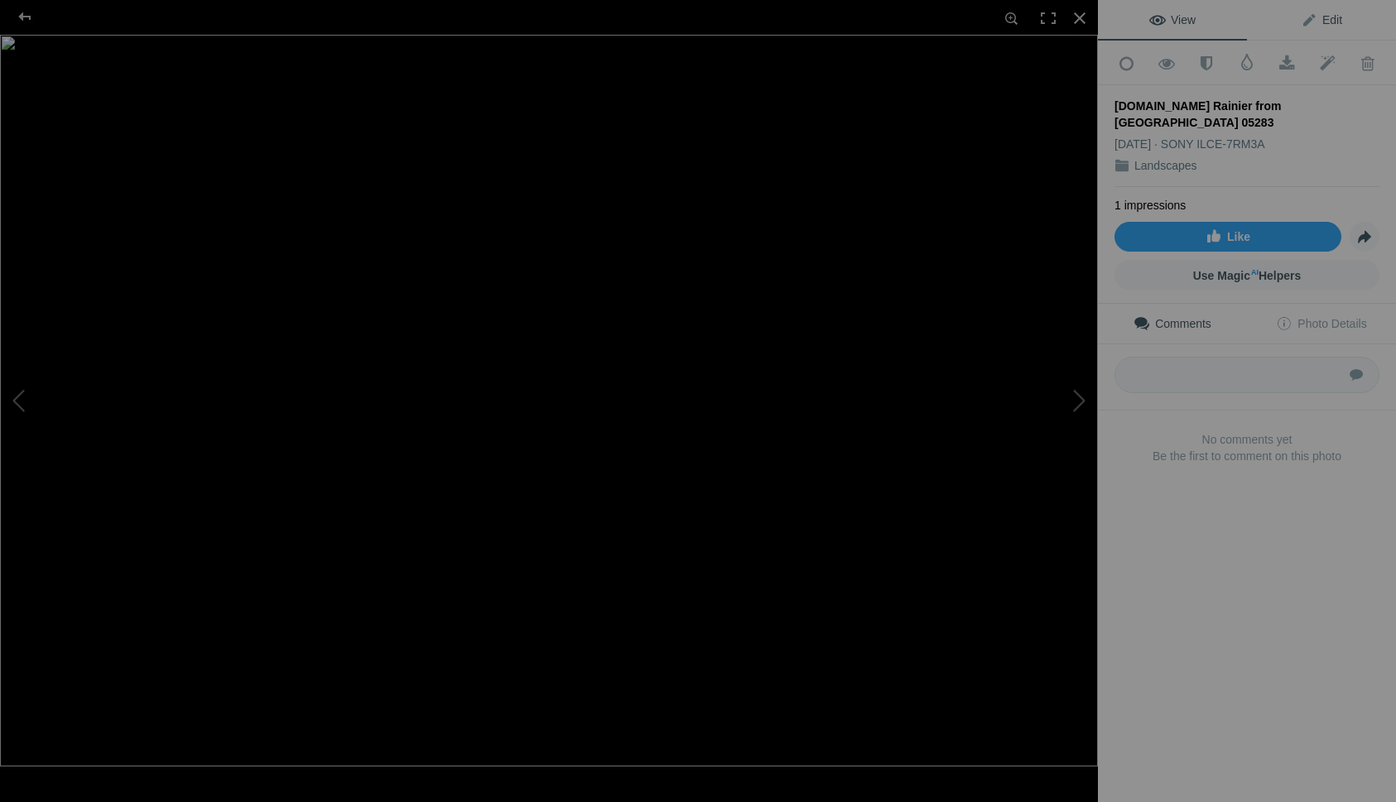
click at [1318, 19] on span "Edit" at bounding box center [1321, 19] width 41 height 13
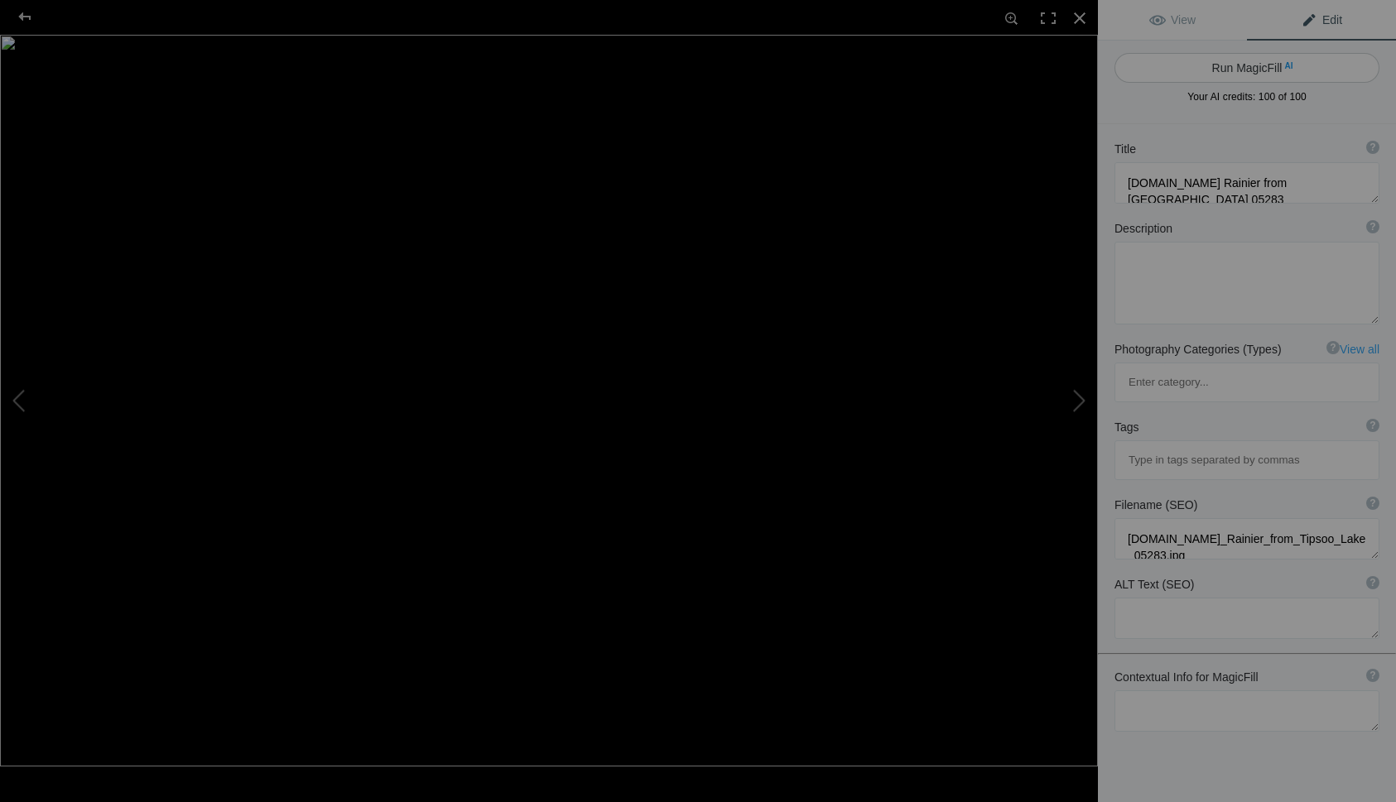
click at [1240, 69] on button "Run MagicFill AI" at bounding box center [1247, 68] width 265 height 30
type textarea "Majestic Mt. Rainier at [GEOGRAPHIC_DATA] from [GEOGRAPHIC_DATA]"
type textarea "Experience the breathtaking beauty of Mt. Rainier as the first light of [PERSON…"
type textarea "mt-rainier-tipsoo-lake-sunrise.jpg"
type textarea "A stunning view of Mt. Rainier at sunrise from [GEOGRAPHIC_DATA], surrounded by…"
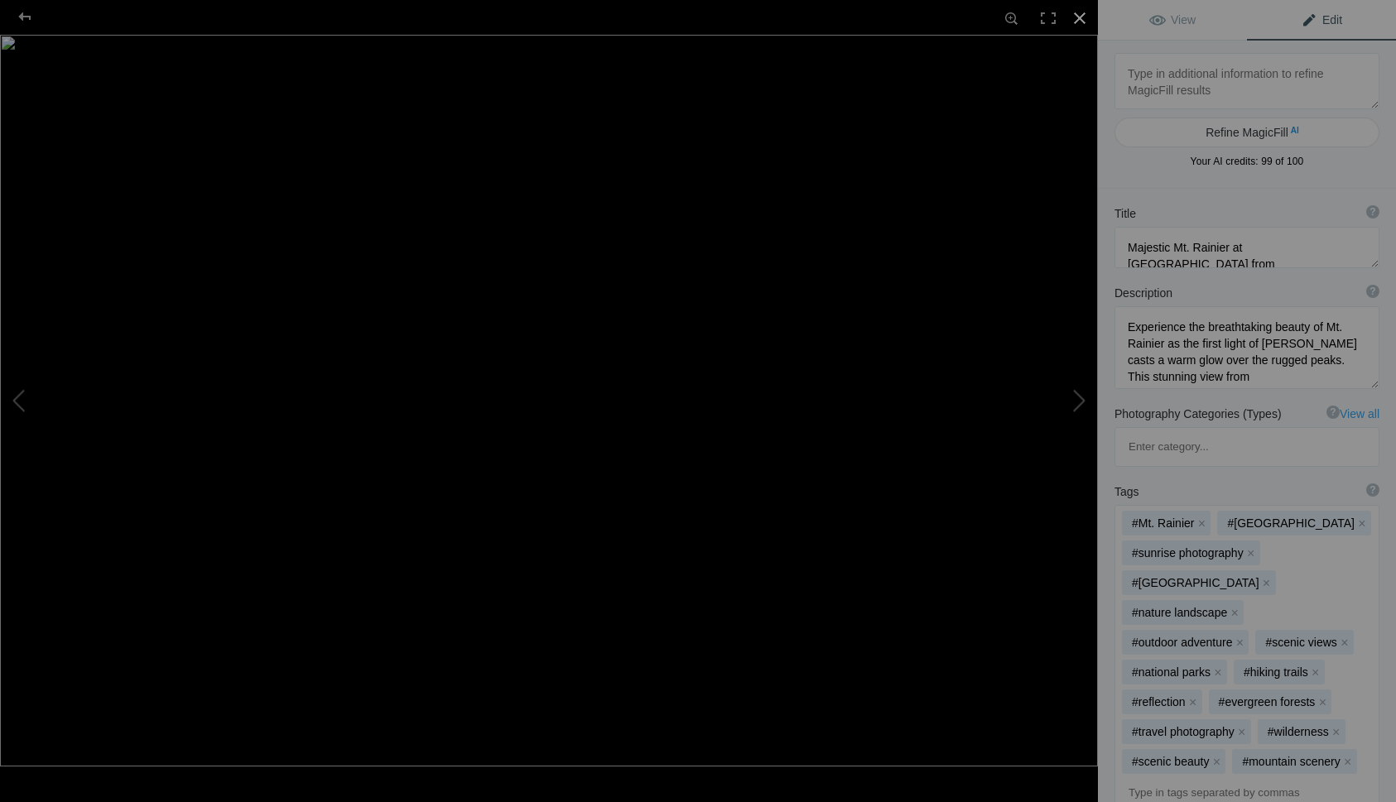
click at [1077, 17] on div at bounding box center [1080, 18] width 36 height 36
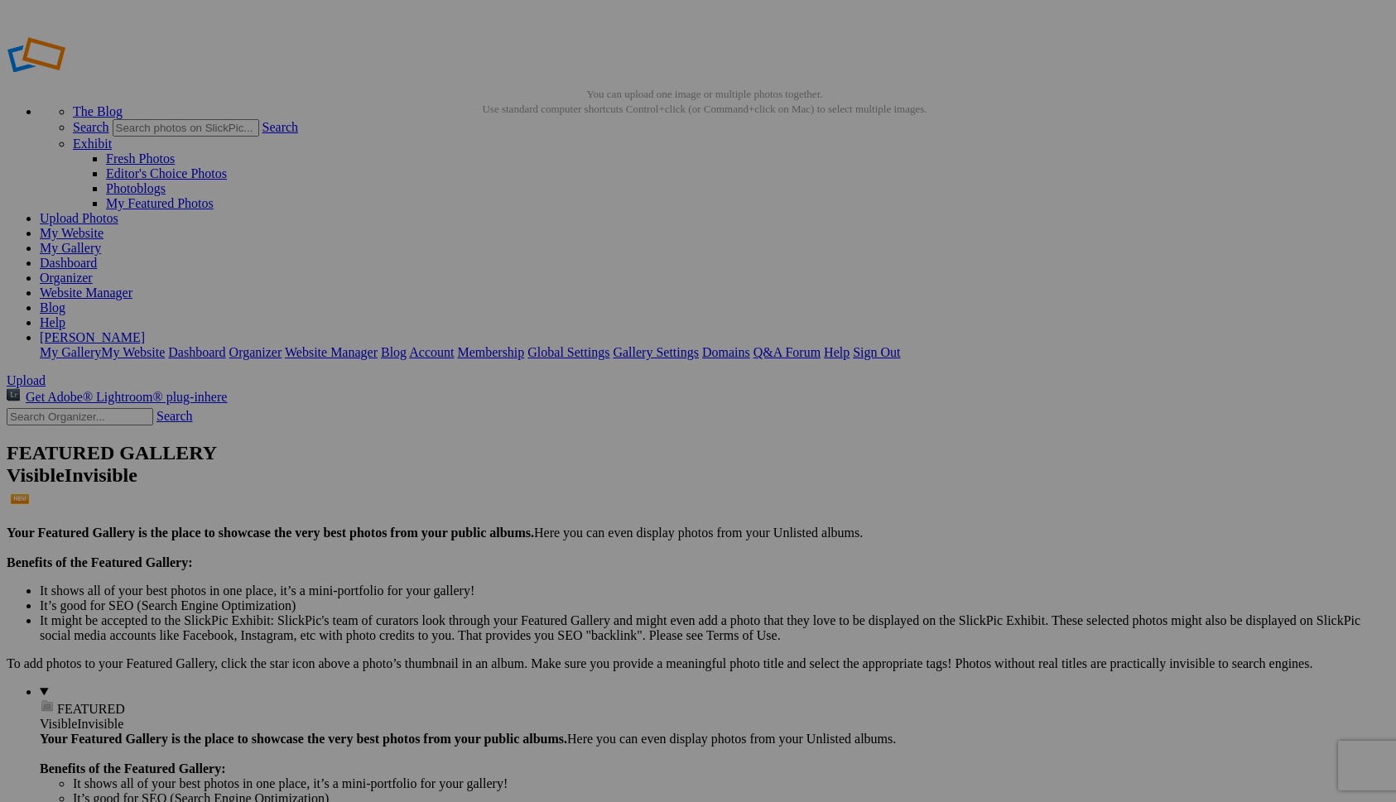
click at [132, 286] on link "Website Manager" at bounding box center [86, 293] width 93 height 14
